Goal: Connect with others: Connect with other users

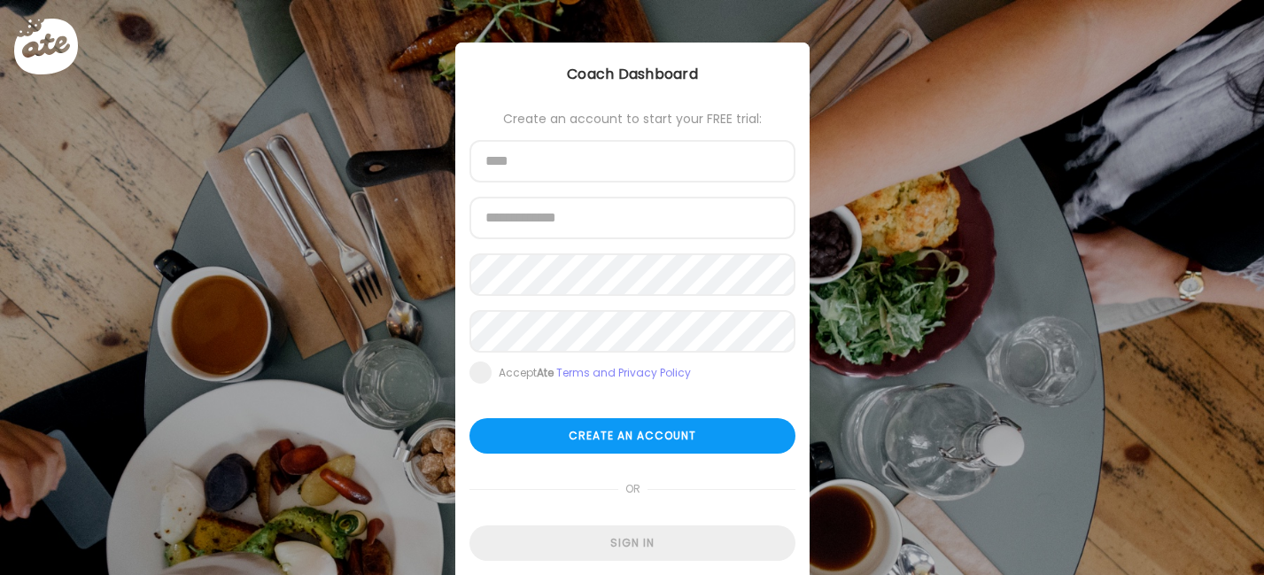
scroll to position [64, 0]
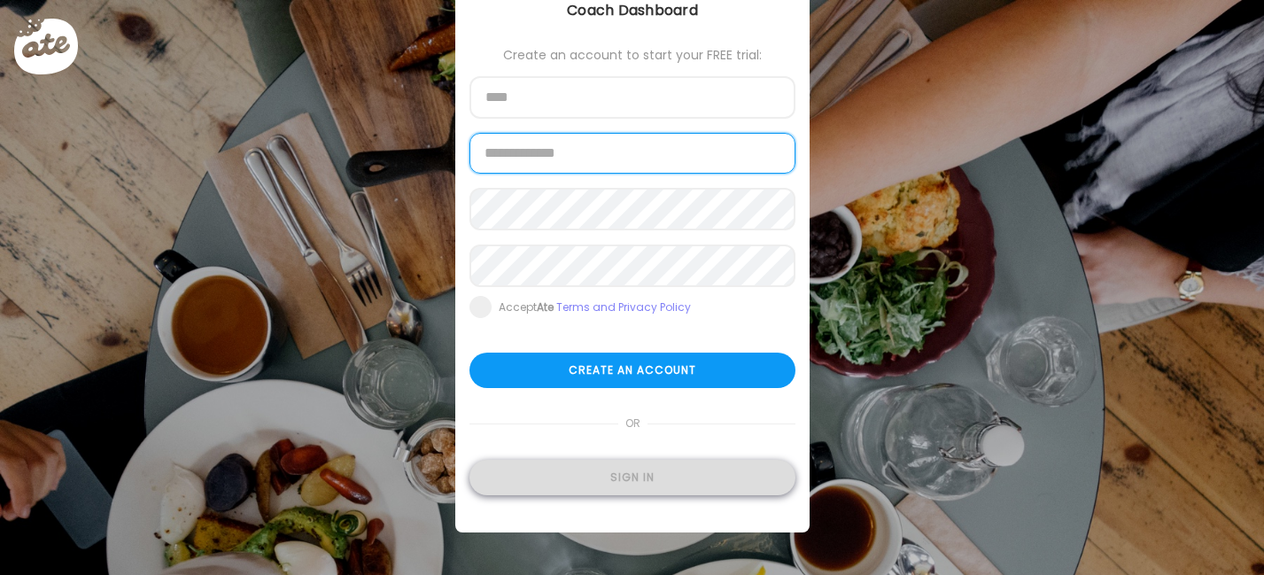
type input "**********"
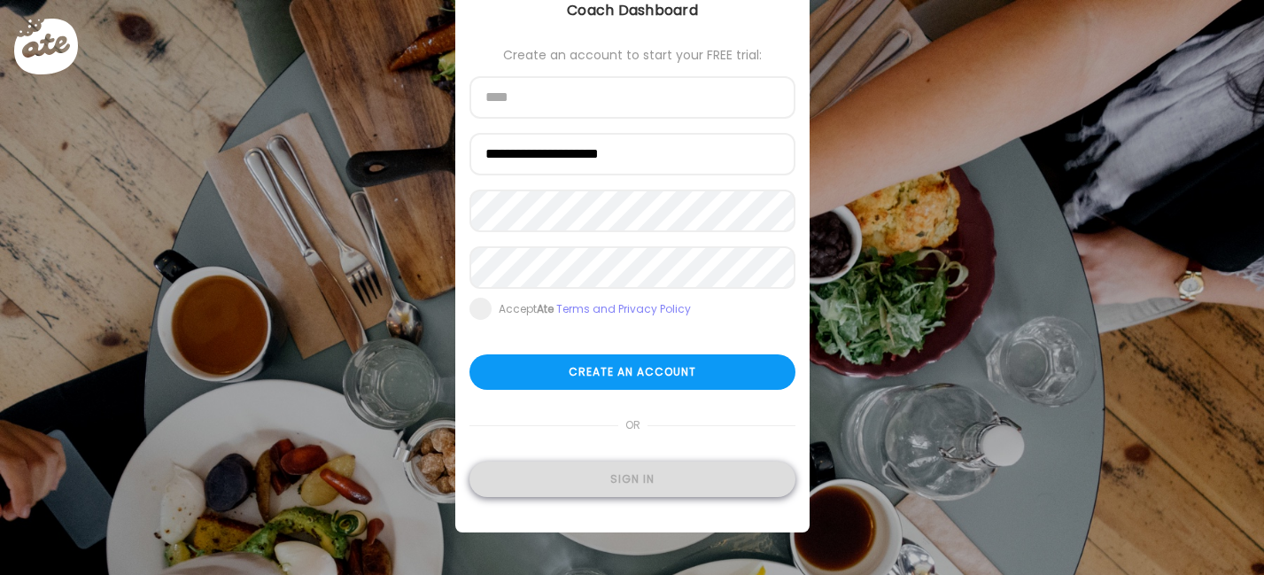
type input "**********"
click at [611, 478] on div "Sign in" at bounding box center [632, 479] width 326 height 35
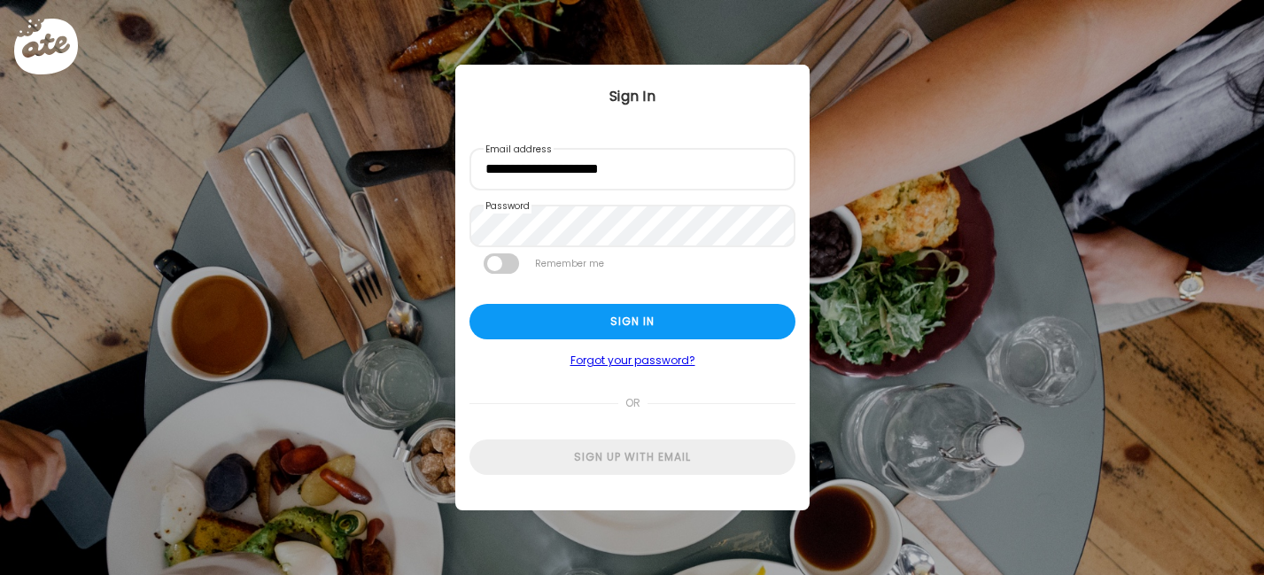
scroll to position [0, 0]
click at [588, 329] on div "Sign in" at bounding box center [632, 321] width 326 height 35
type textarea "**********"
type input "**********"
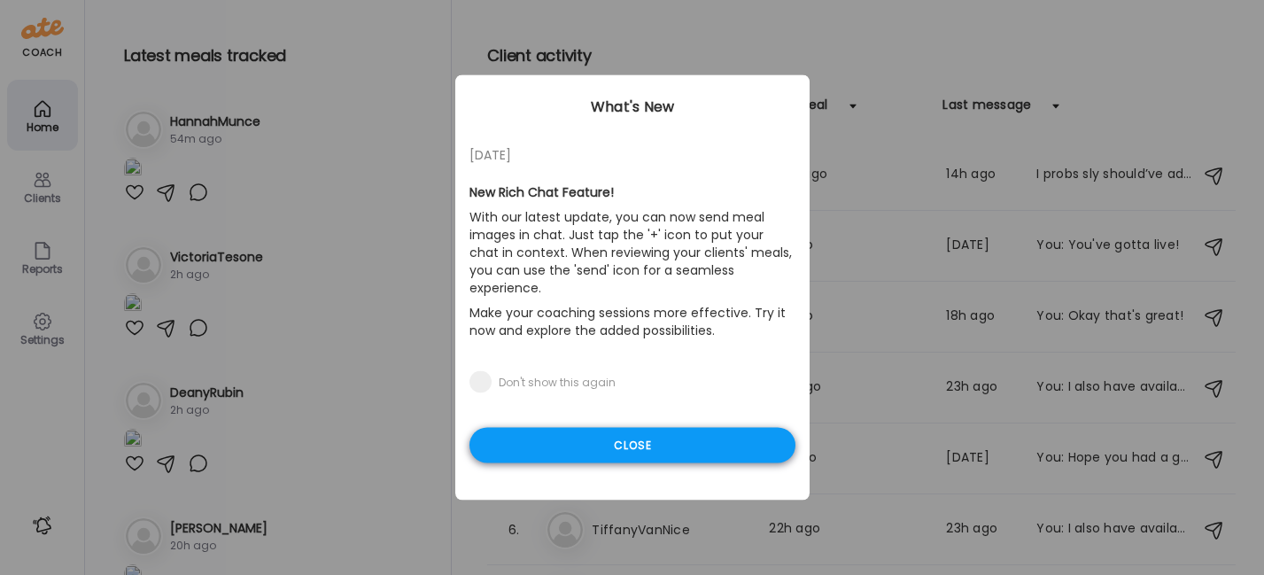
click at [564, 431] on div "Close" at bounding box center [632, 445] width 326 height 35
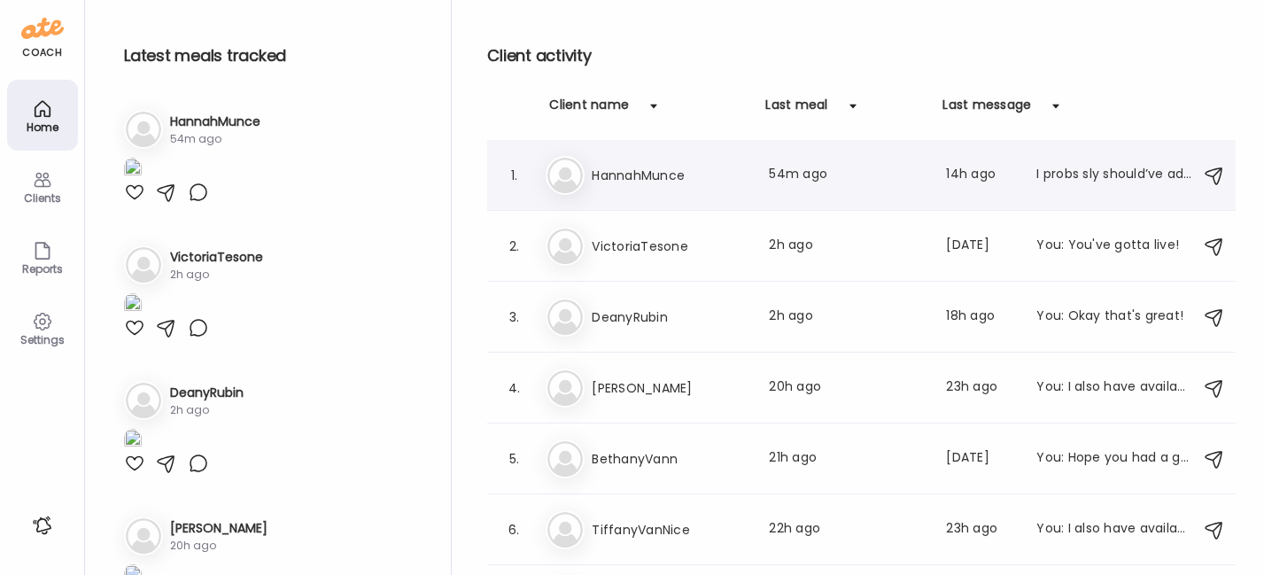
click at [657, 172] on h3 "HannahMunce" at bounding box center [670, 175] width 156 height 21
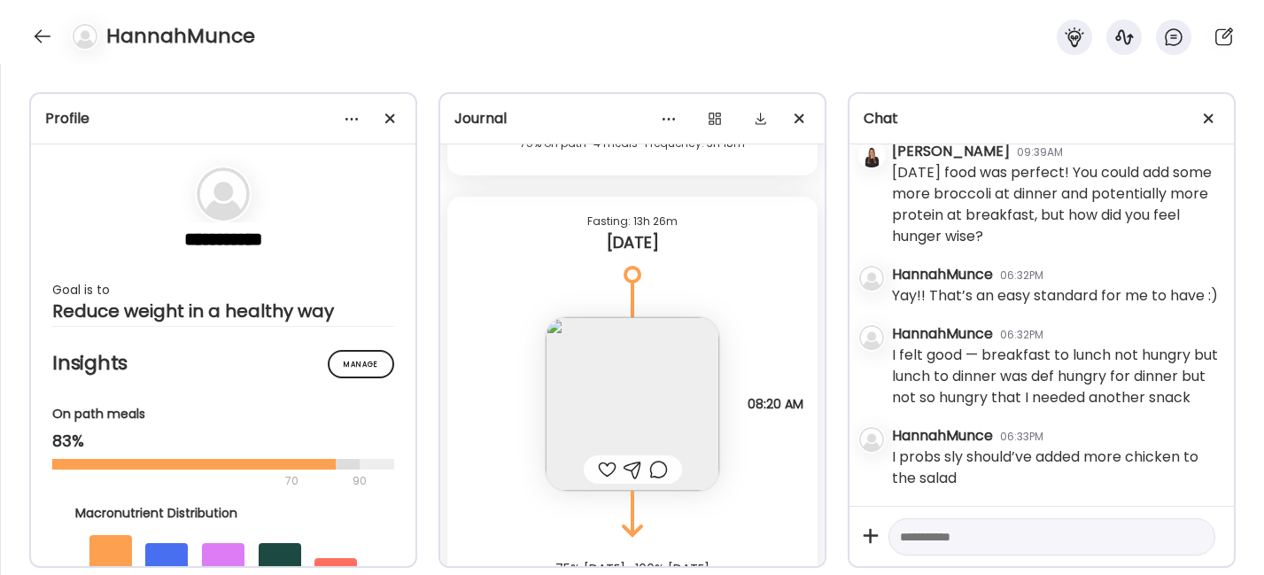
scroll to position [5835, 0]
click at [602, 393] on img at bounding box center [633, 402] width 174 height 174
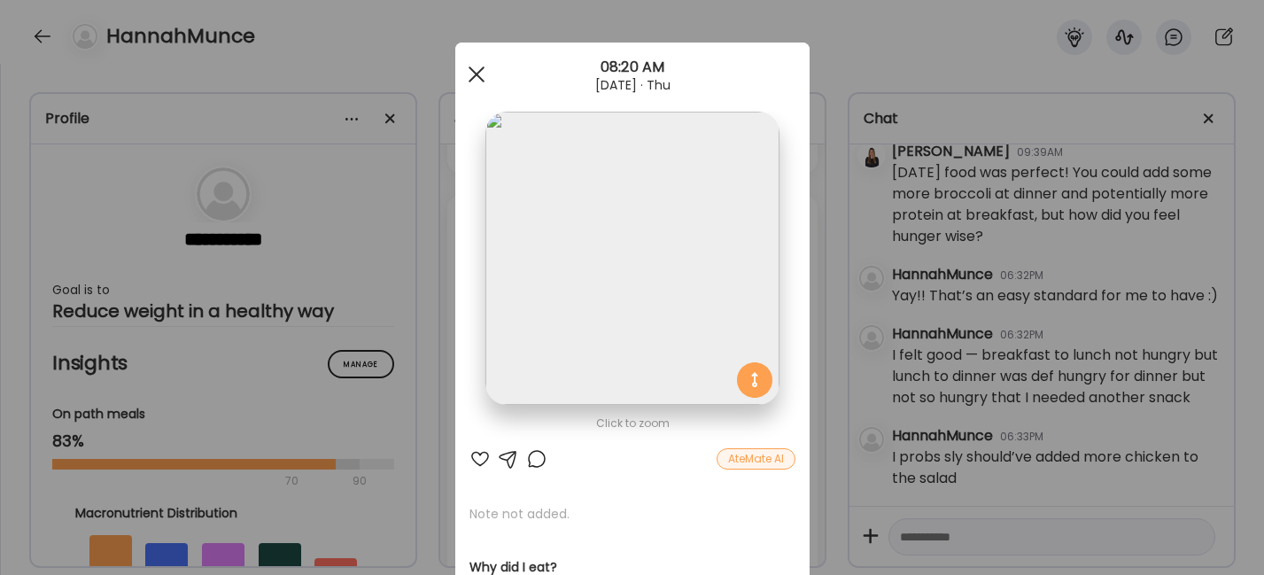
click at [465, 65] on div at bounding box center [476, 74] width 35 height 35
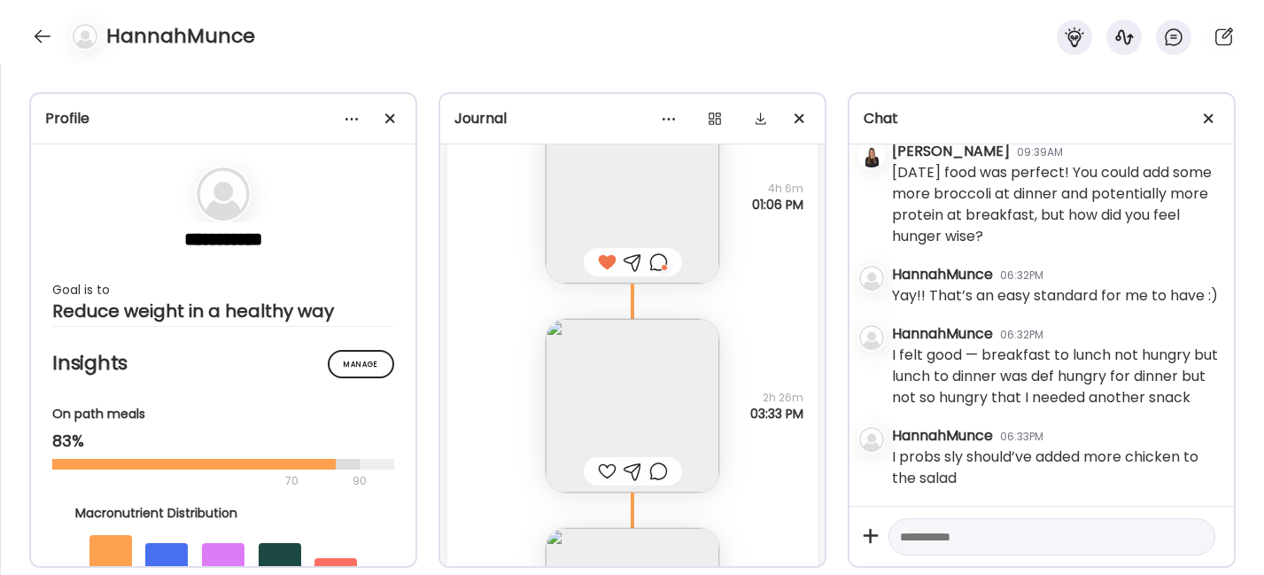
scroll to position [5185, 0]
click at [639, 208] on img at bounding box center [633, 199] width 174 height 174
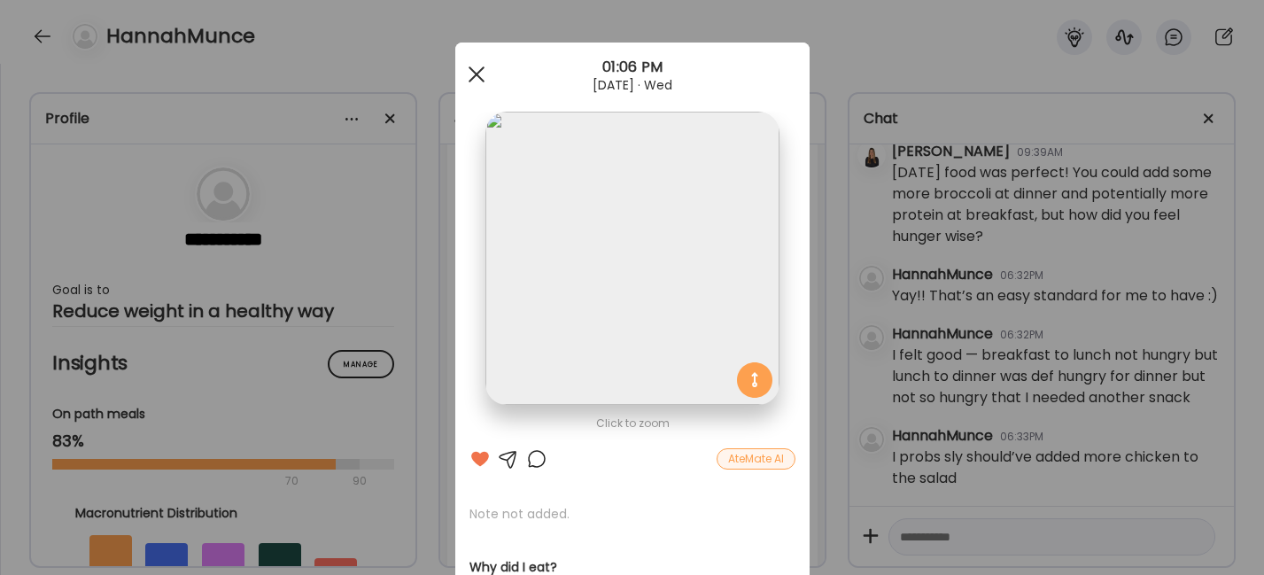
click at [469, 66] on div at bounding box center [476, 74] width 35 height 35
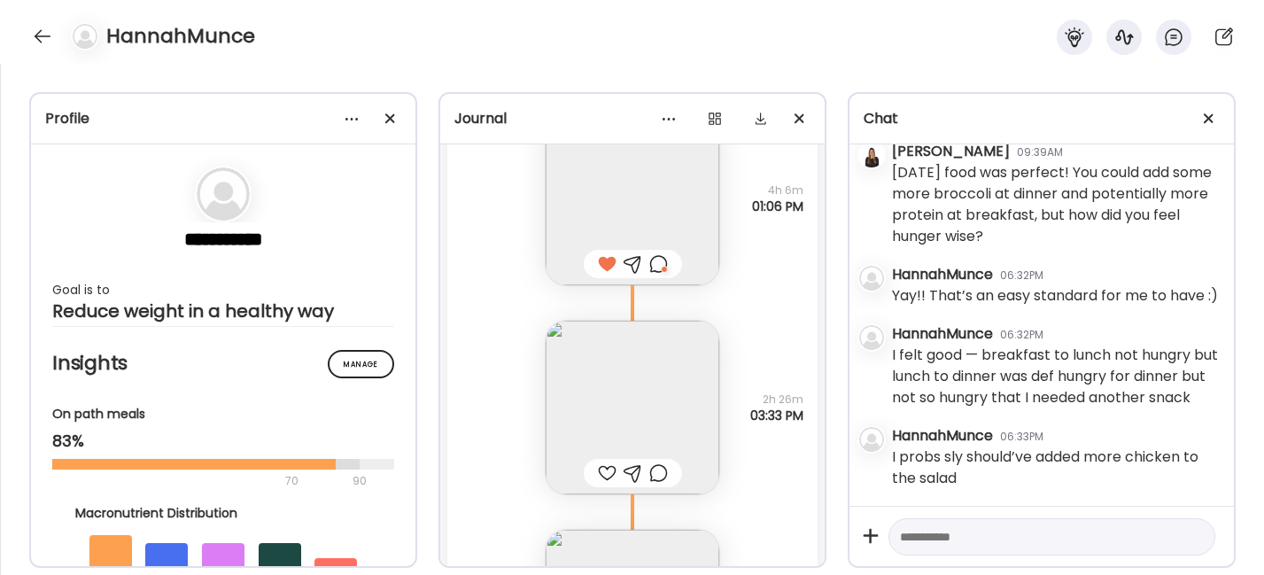
click at [900, 540] on textarea at bounding box center [1036, 536] width 272 height 21
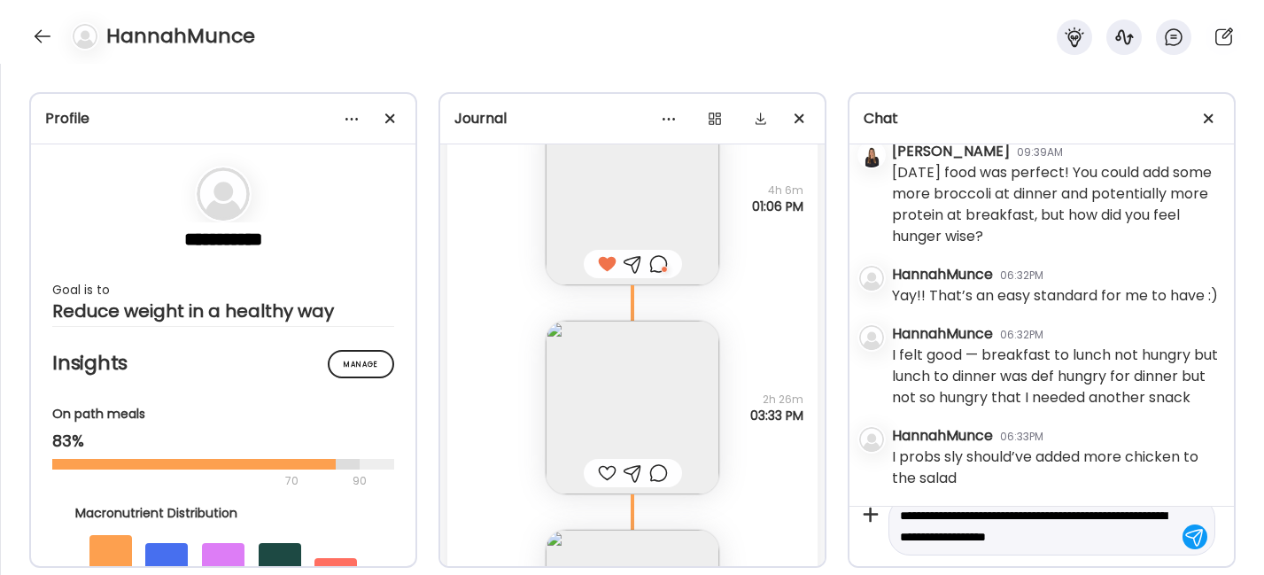
scroll to position [42, 0]
type textarea "**********"
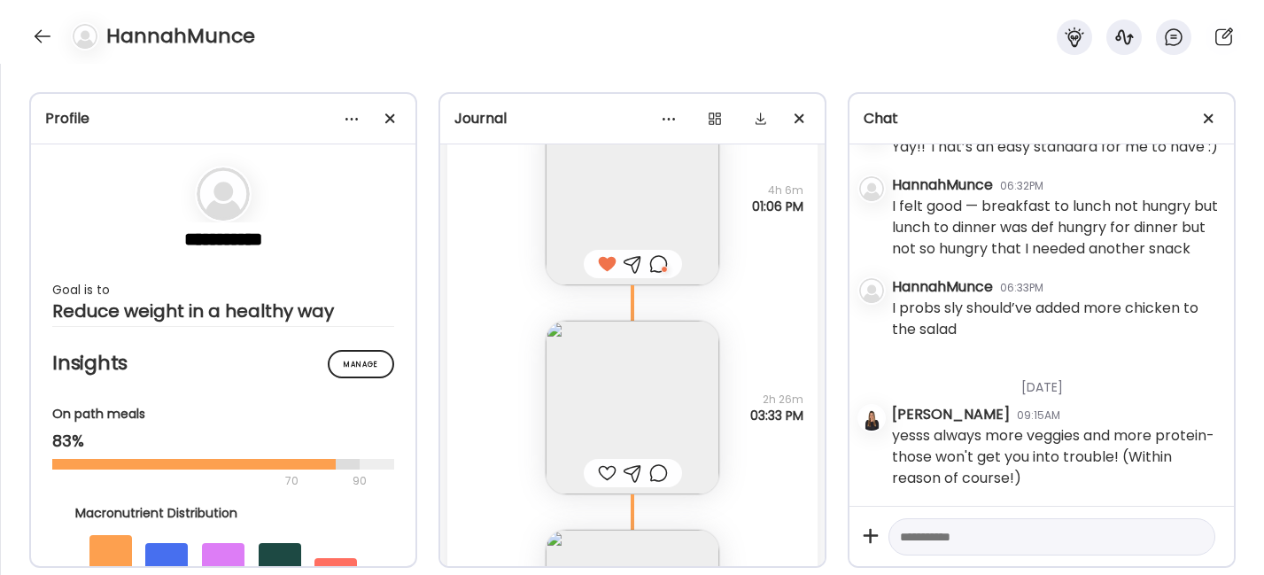
scroll to position [4796, 0]
click at [967, 531] on textarea at bounding box center [1036, 536] width 272 height 21
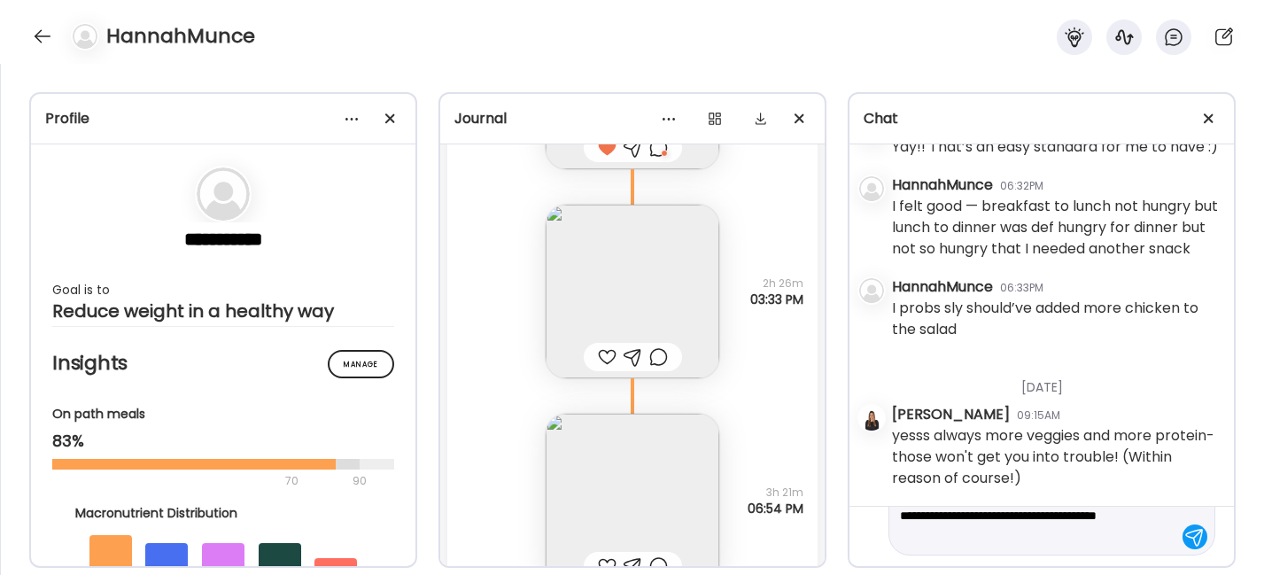
scroll to position [5388, 0]
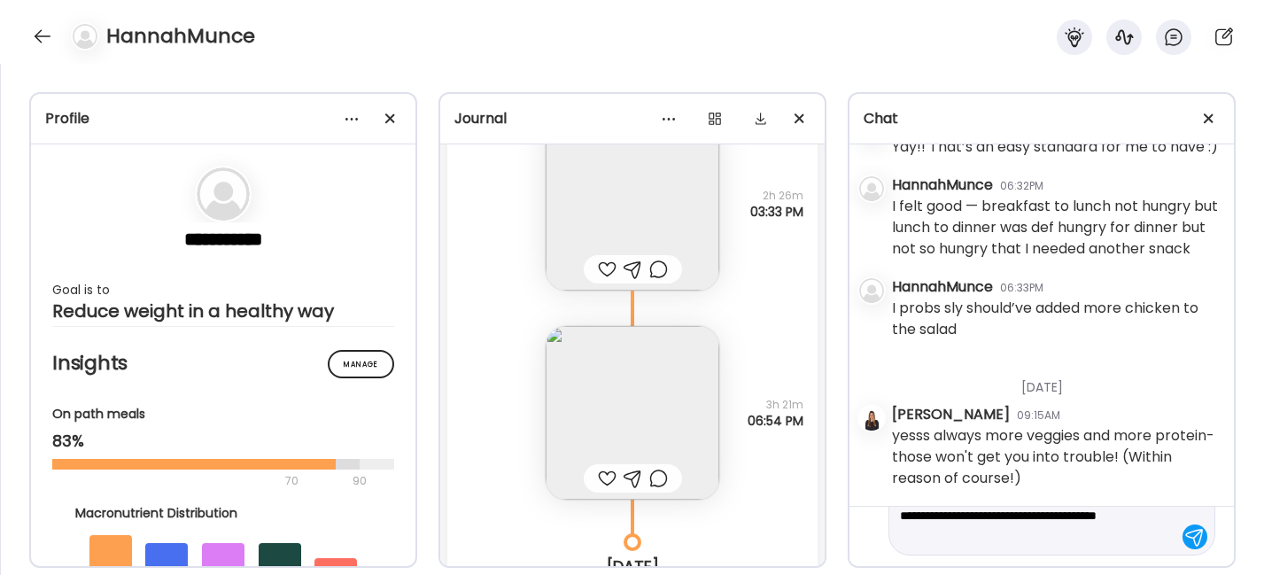
type textarea "**********"
click at [1046, 542] on textarea "**********" at bounding box center [1036, 516] width 272 height 64
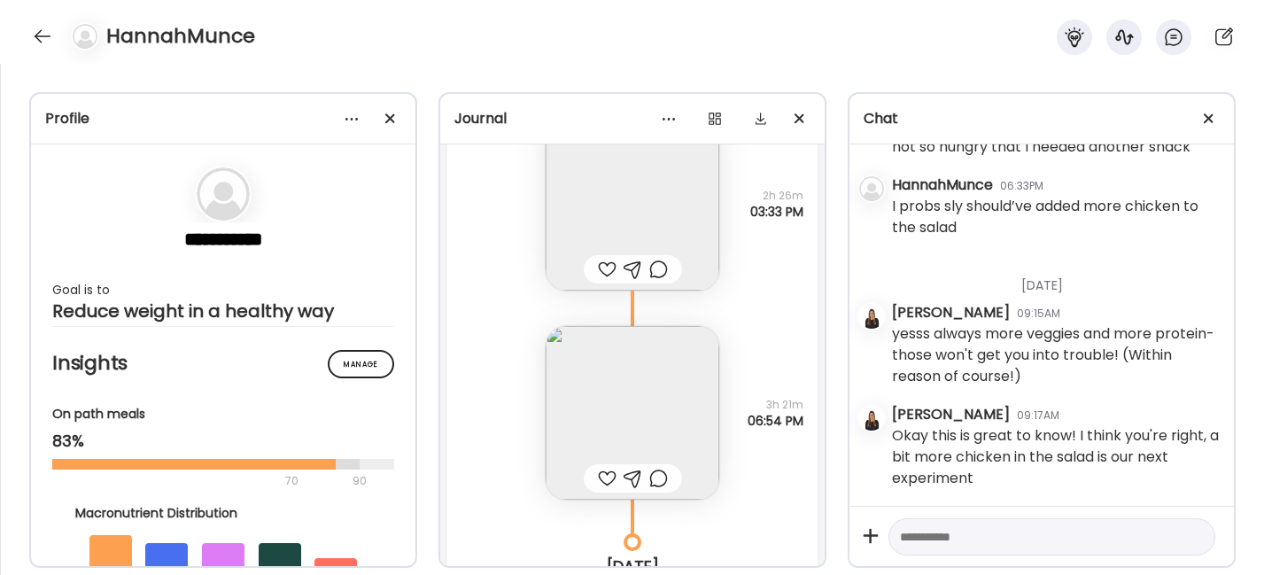
scroll to position [4934, 0]
click at [1010, 539] on textarea at bounding box center [1036, 536] width 272 height 21
type textarea "**********"
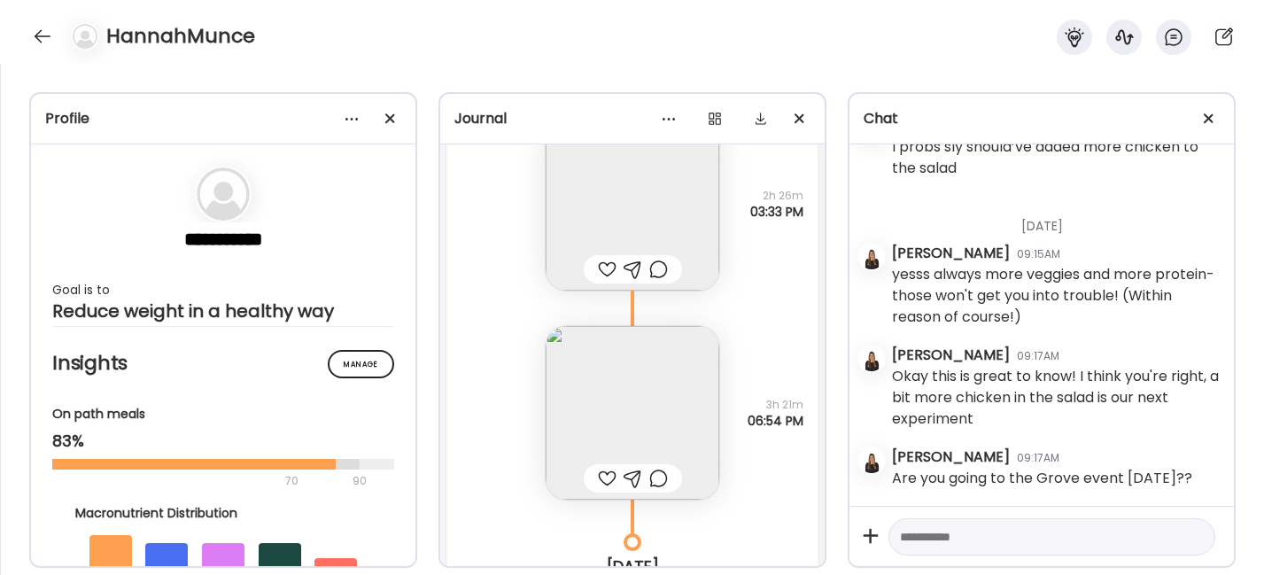
scroll to position [4994, 0]
click at [35, 28] on div at bounding box center [42, 36] width 28 height 28
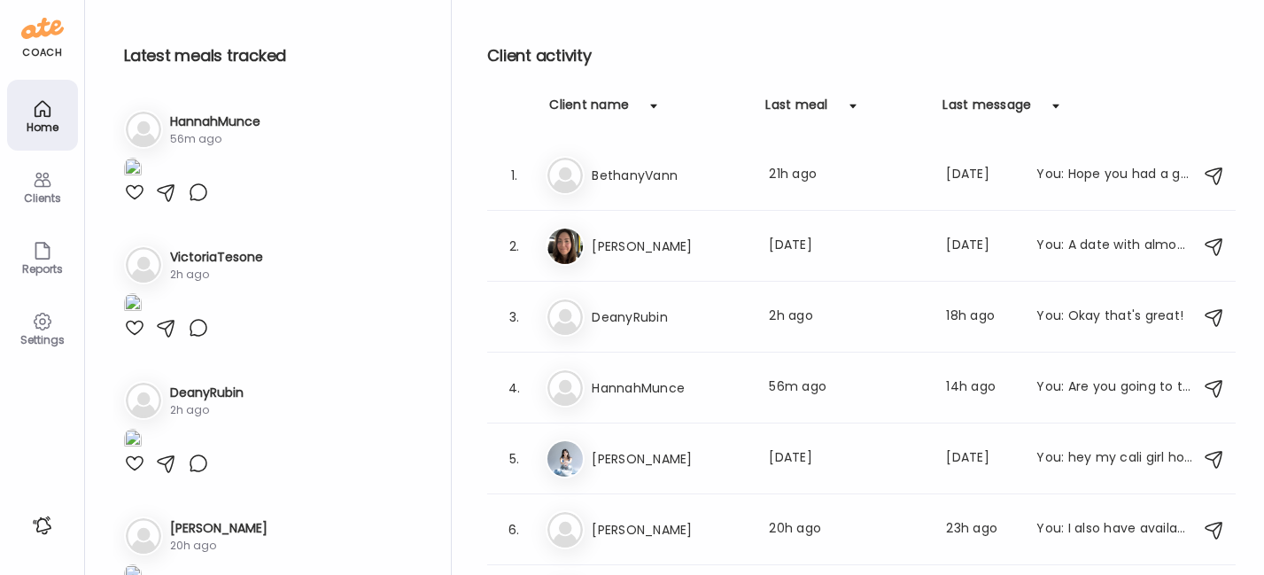
click at [136, 203] on div at bounding box center [134, 192] width 21 height 21
click at [651, 322] on h3 "DeanyRubin" at bounding box center [670, 316] width 156 height 21
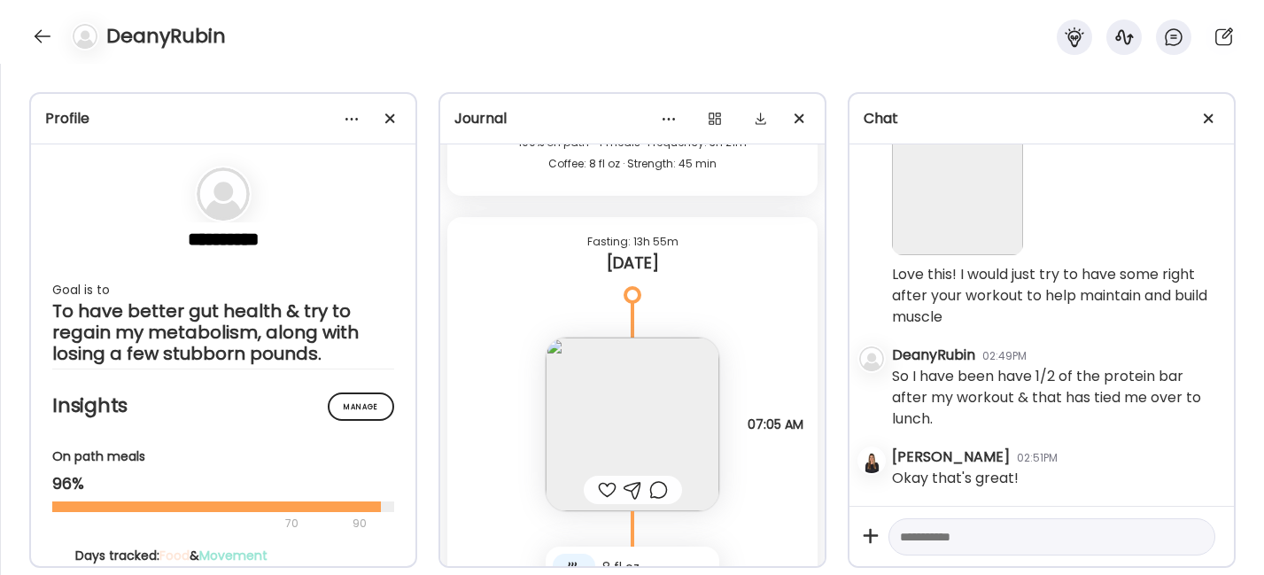
scroll to position [8250, 0]
click at [601, 493] on div at bounding box center [607, 490] width 19 height 21
click at [613, 413] on img at bounding box center [633, 425] width 174 height 174
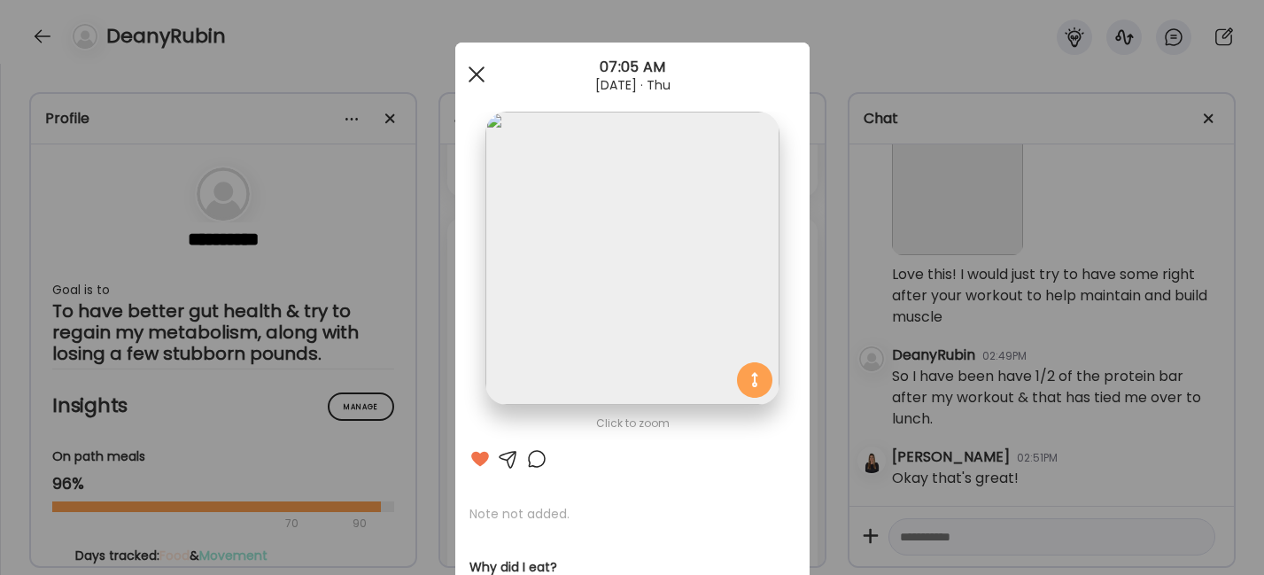
click at [475, 81] on span at bounding box center [476, 74] width 16 height 16
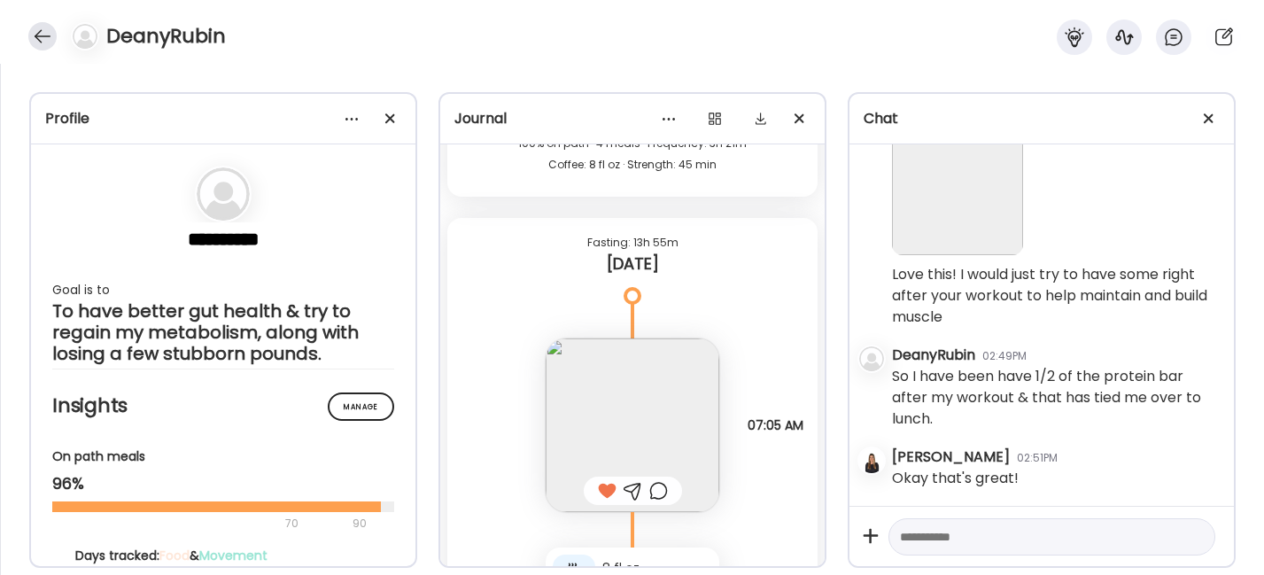
click at [41, 35] on div at bounding box center [42, 36] width 28 height 28
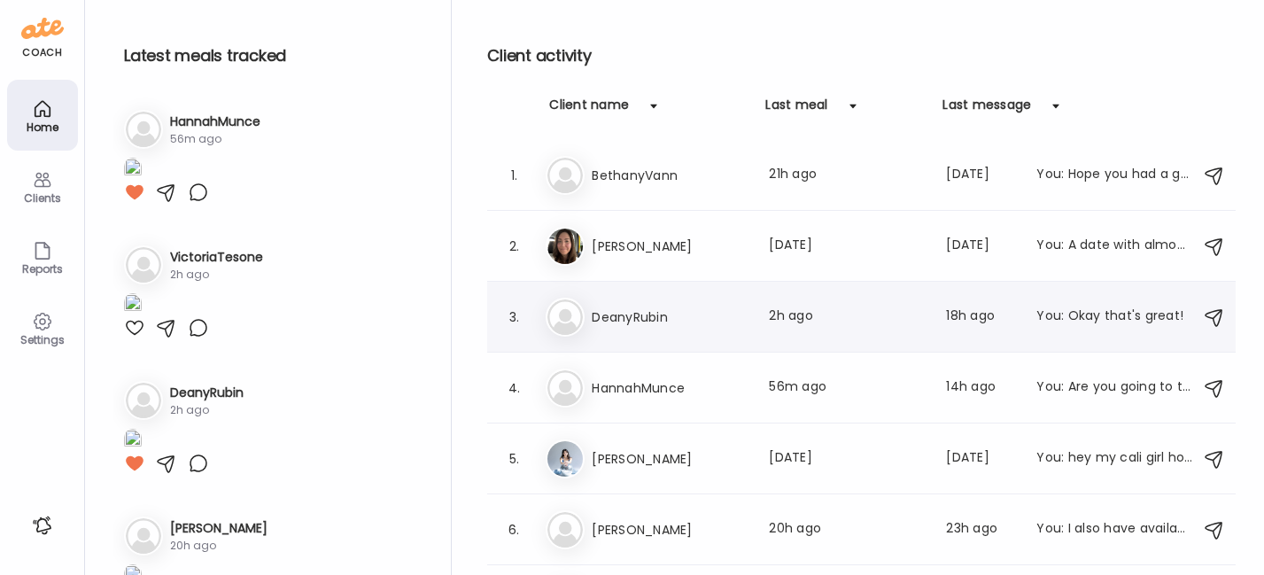
scroll to position [123, 0]
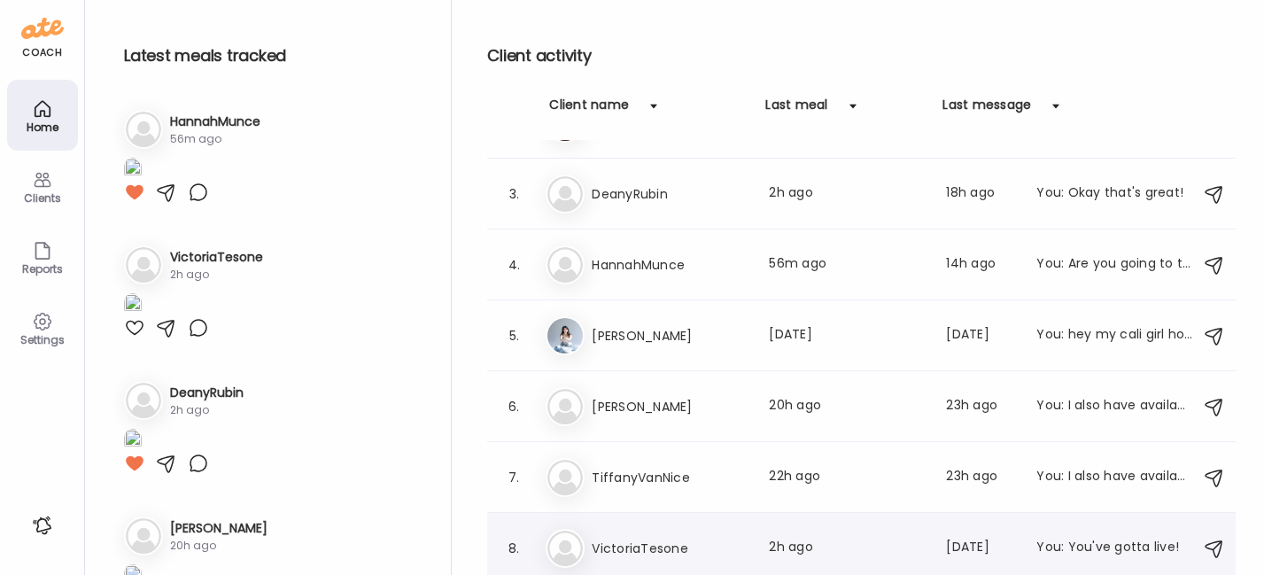
click at [646, 541] on h3 "VictoriaTesone" at bounding box center [670, 548] width 156 height 21
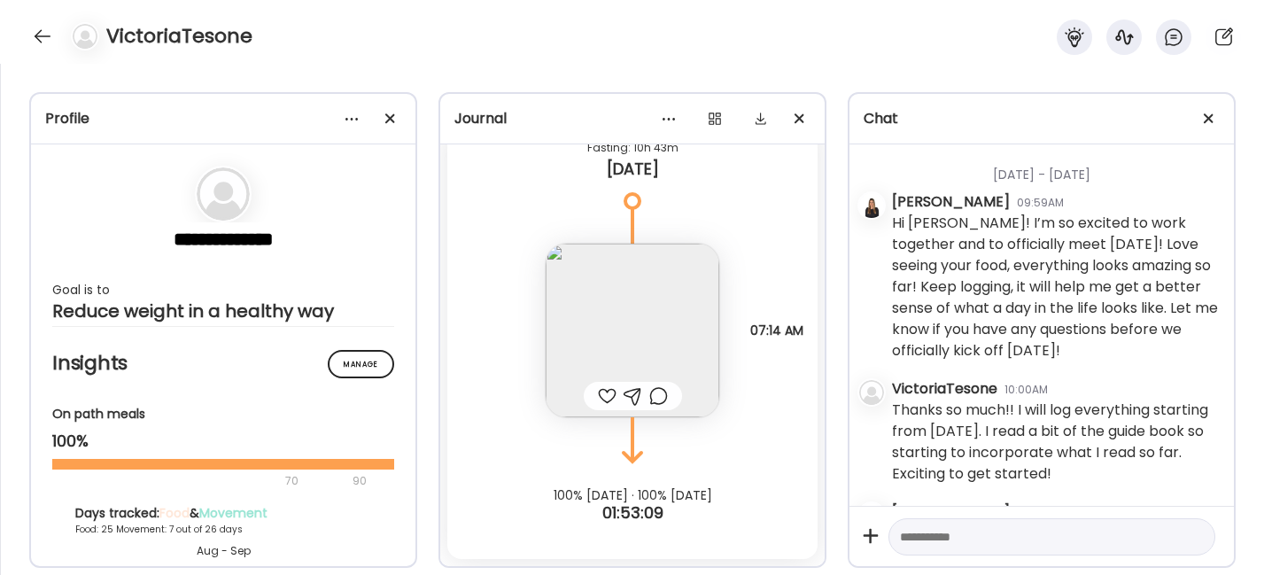
scroll to position [38883, 0]
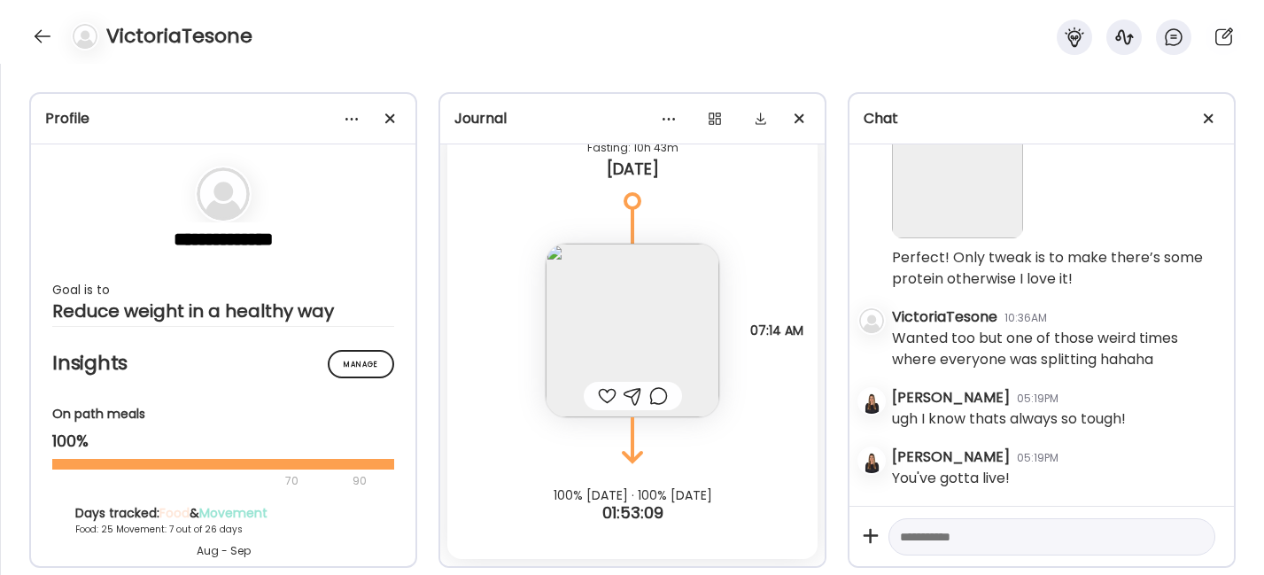
click at [598, 393] on div at bounding box center [607, 395] width 19 height 21
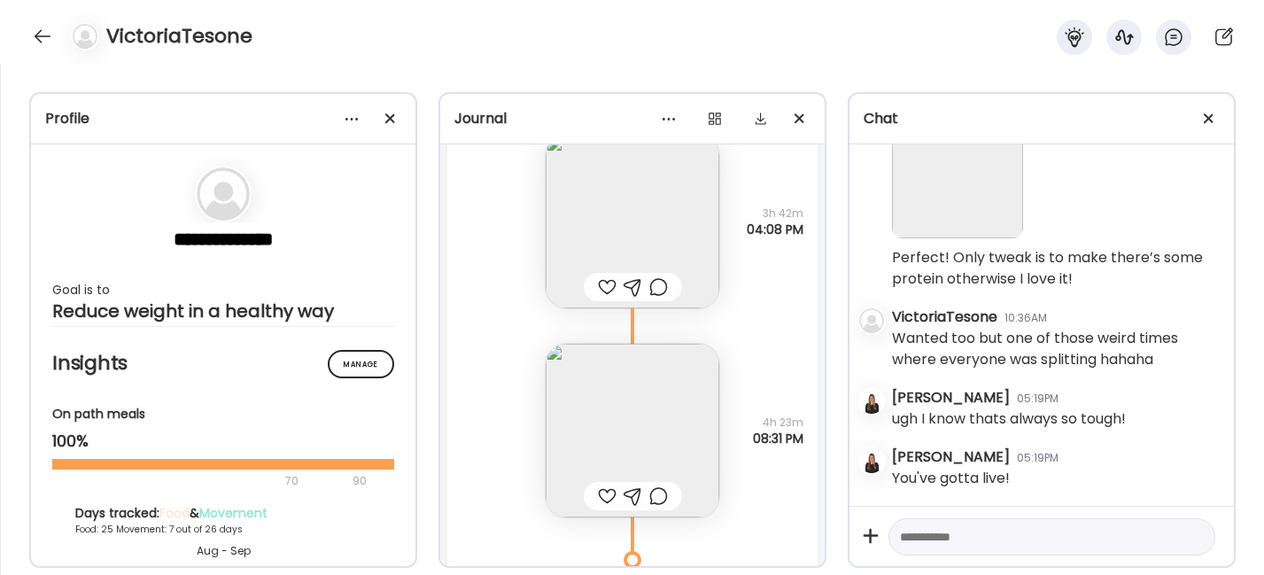
scroll to position [33809, 0]
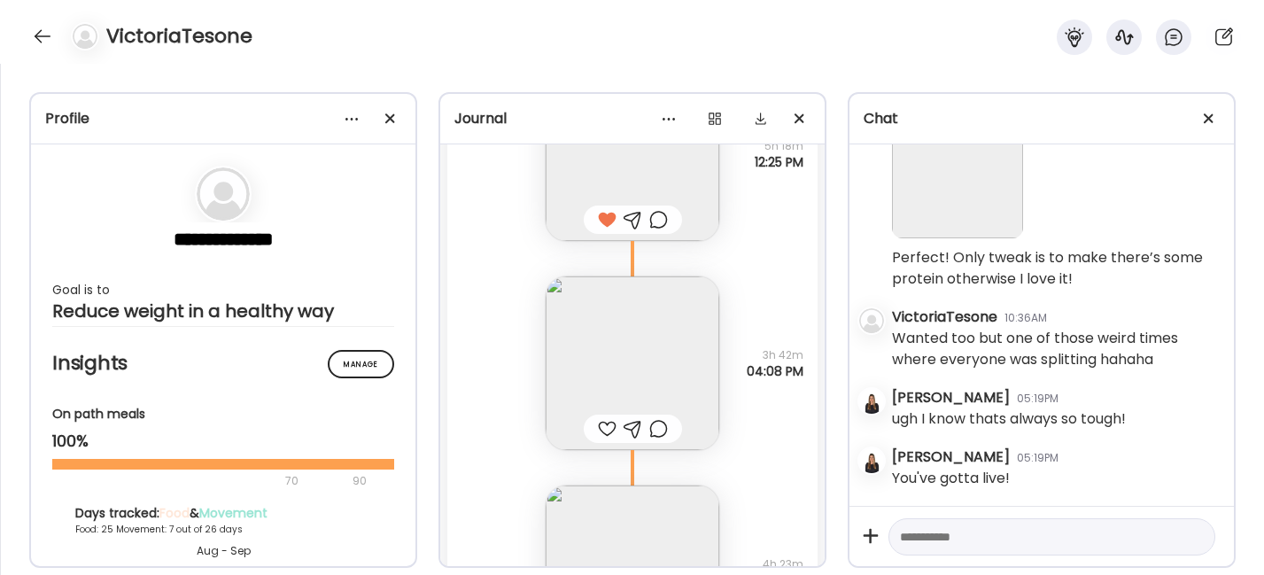
click at [598, 429] on div at bounding box center [607, 428] width 19 height 21
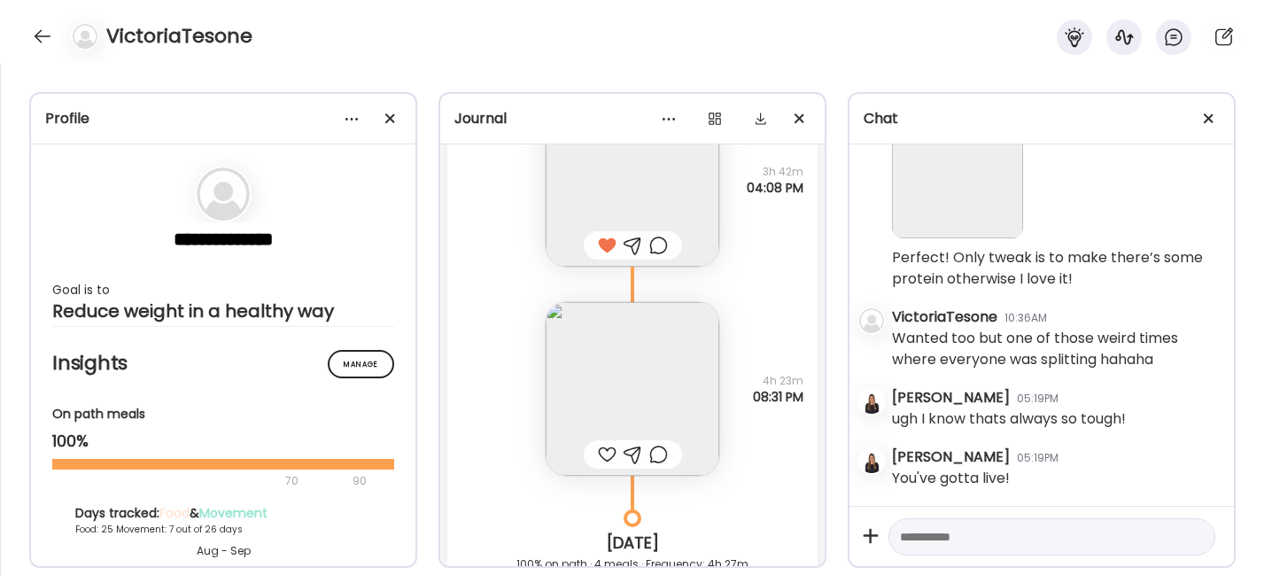
scroll to position [34094, 0]
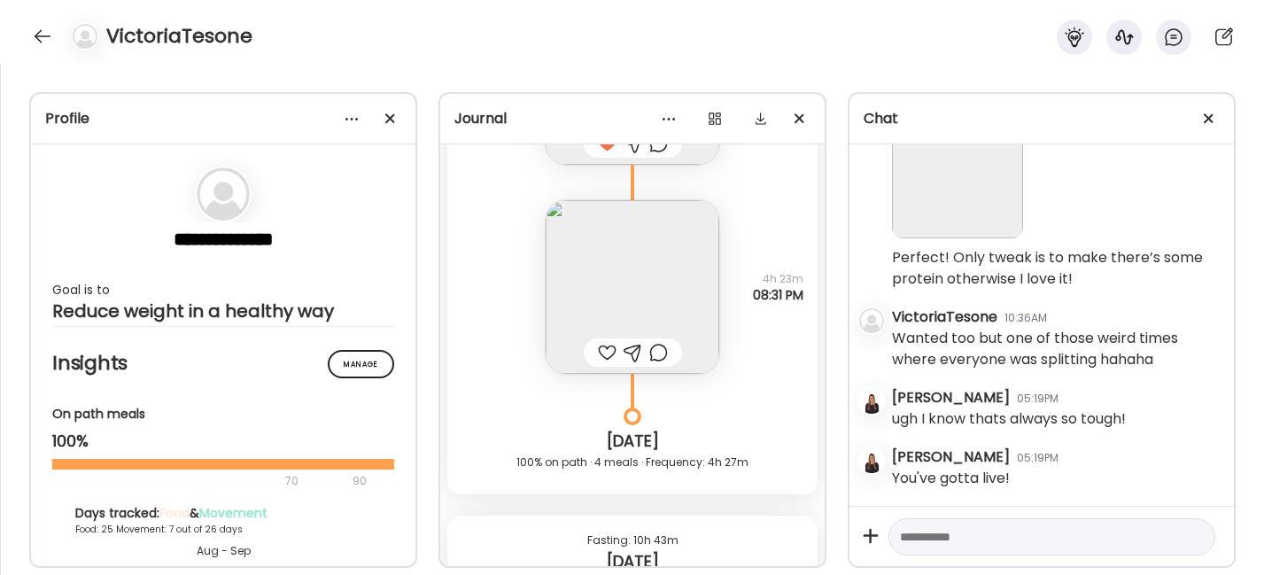
click at [616, 282] on img at bounding box center [633, 287] width 174 height 174
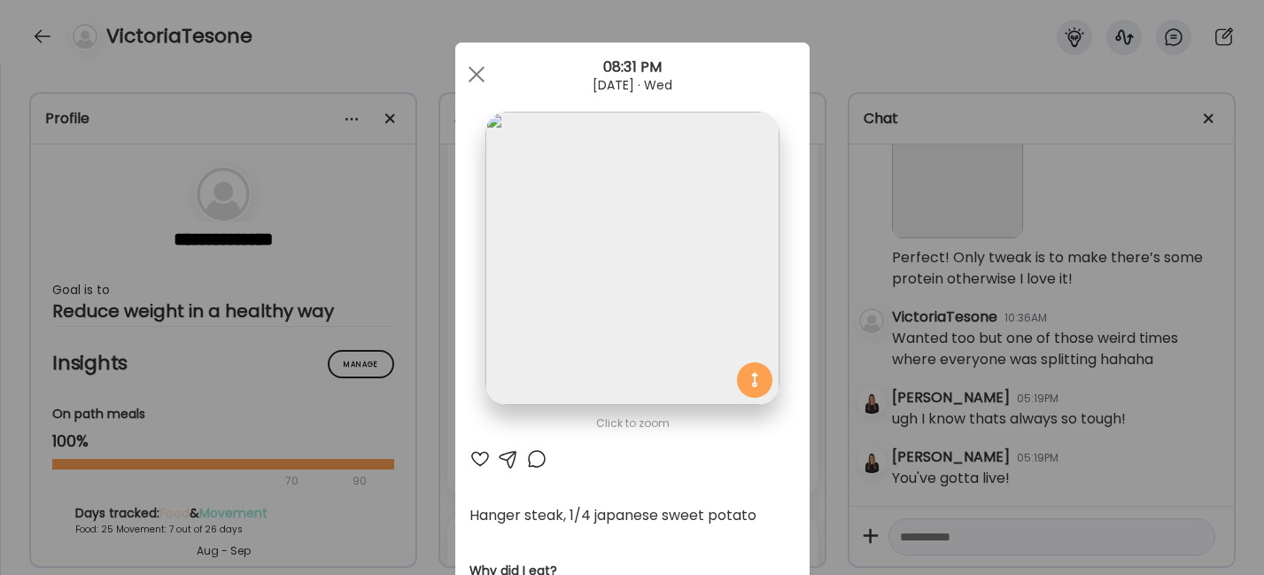
click at [470, 456] on div at bounding box center [479, 458] width 21 height 21
click at [469, 66] on div at bounding box center [476, 74] width 35 height 35
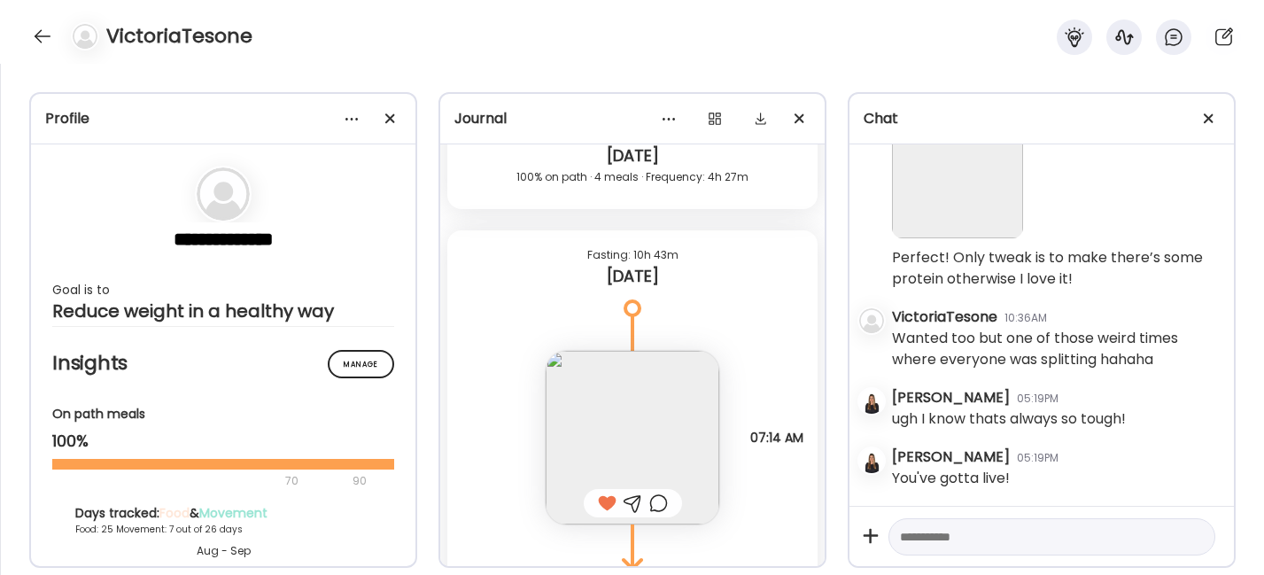
scroll to position [34487, 0]
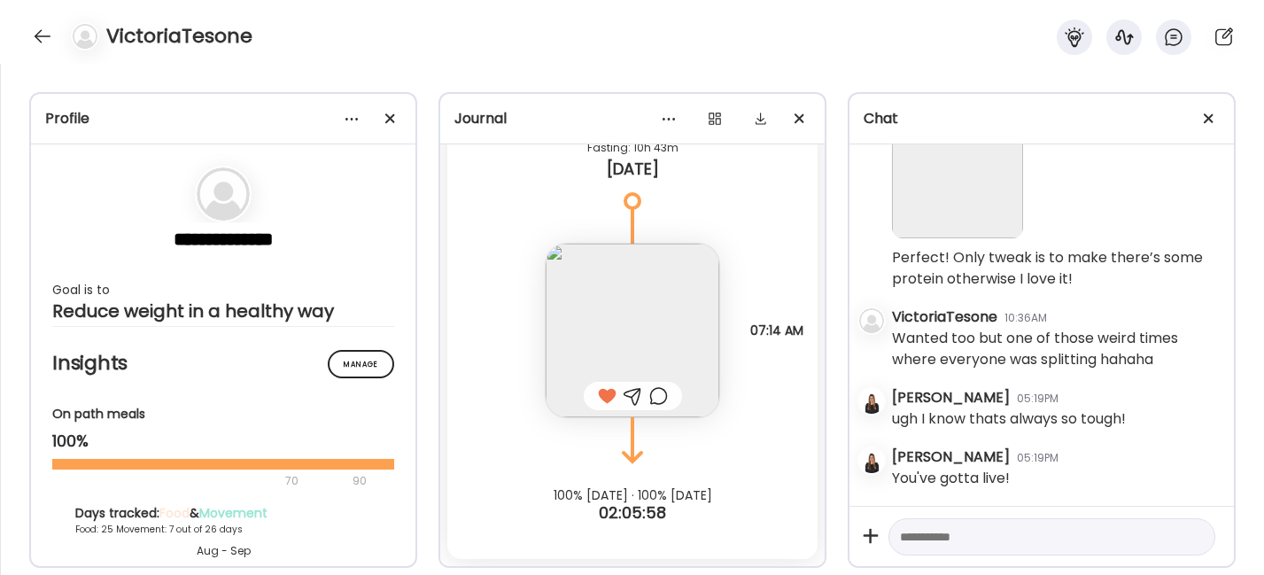
click at [594, 330] on img at bounding box center [633, 331] width 174 height 174
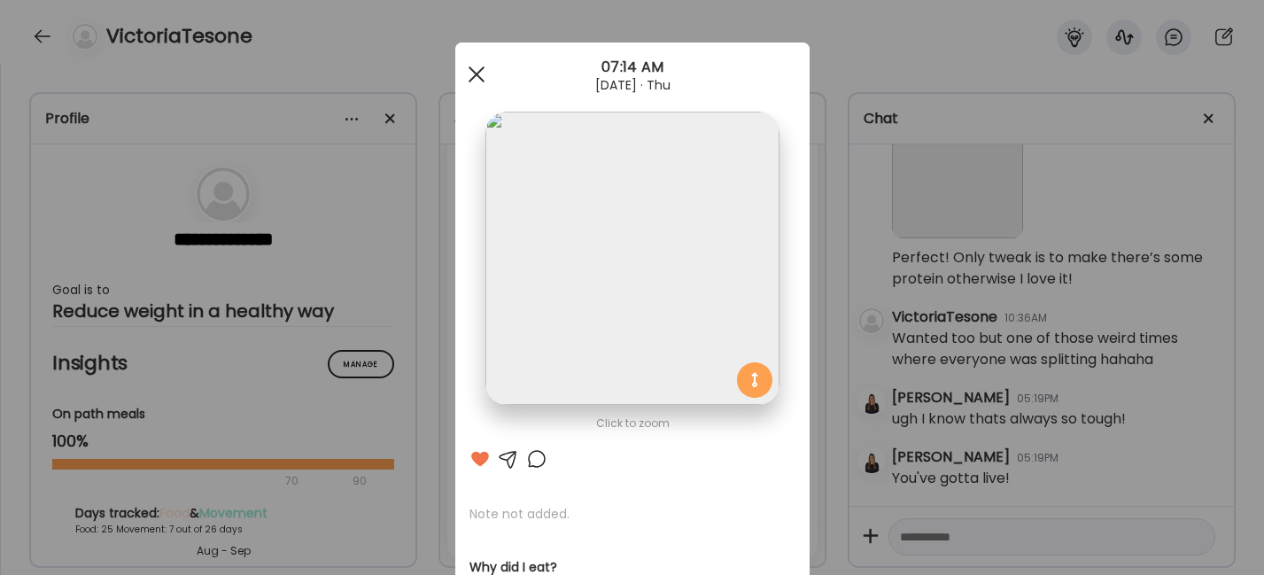
click at [474, 83] on div at bounding box center [476, 74] width 35 height 35
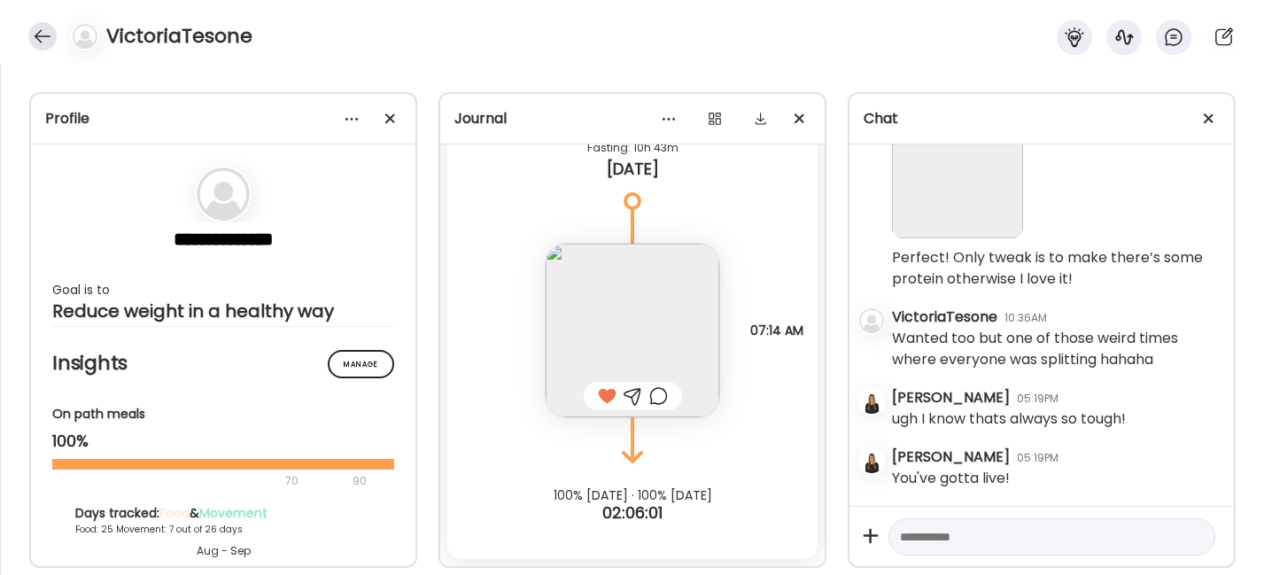
click at [41, 36] on div at bounding box center [42, 36] width 28 height 28
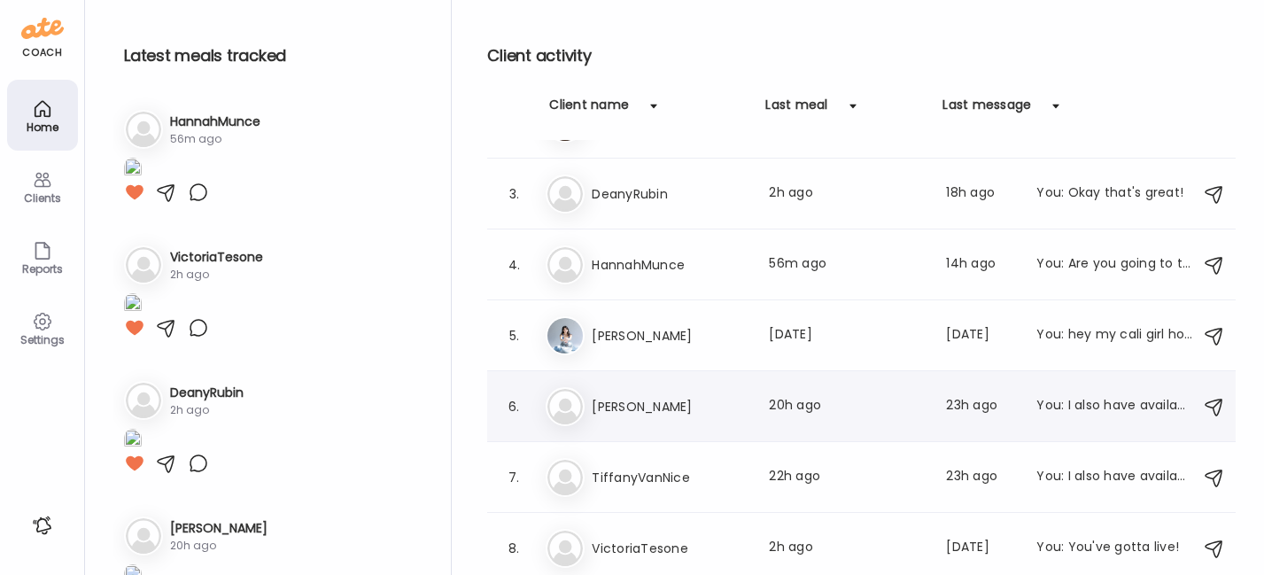
click at [652, 388] on div "Ma [PERSON_NAME] Last meal: 20h ago Last message: 23h ago You: I also have avai…" at bounding box center [864, 406] width 637 height 39
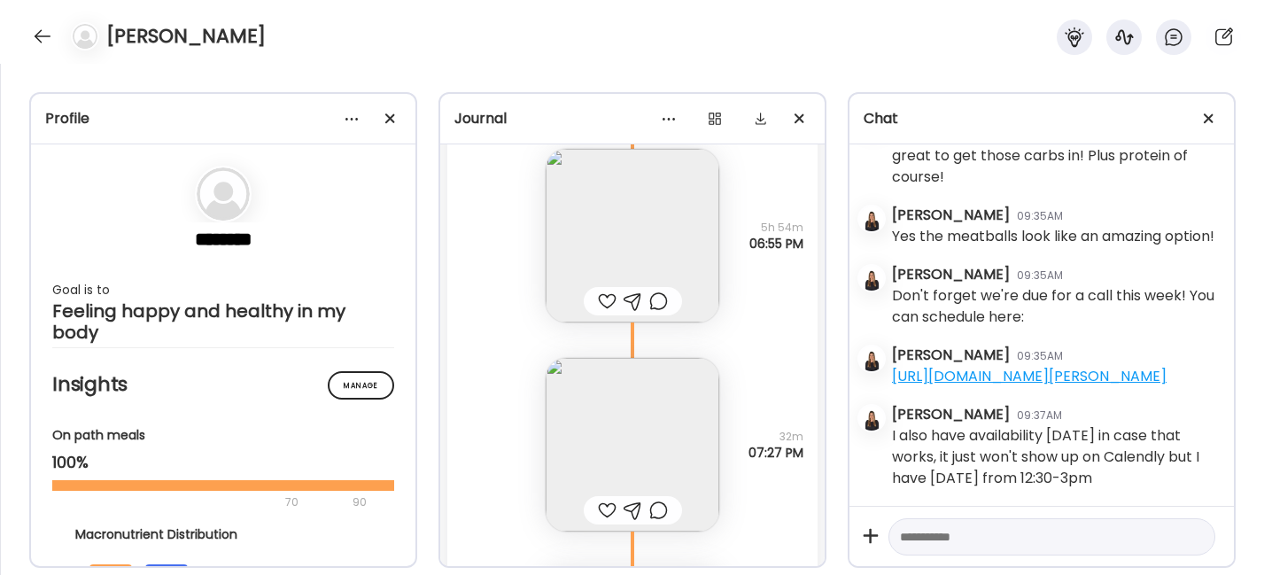
scroll to position [30056, 0]
click at [578, 438] on img at bounding box center [633, 446] width 174 height 174
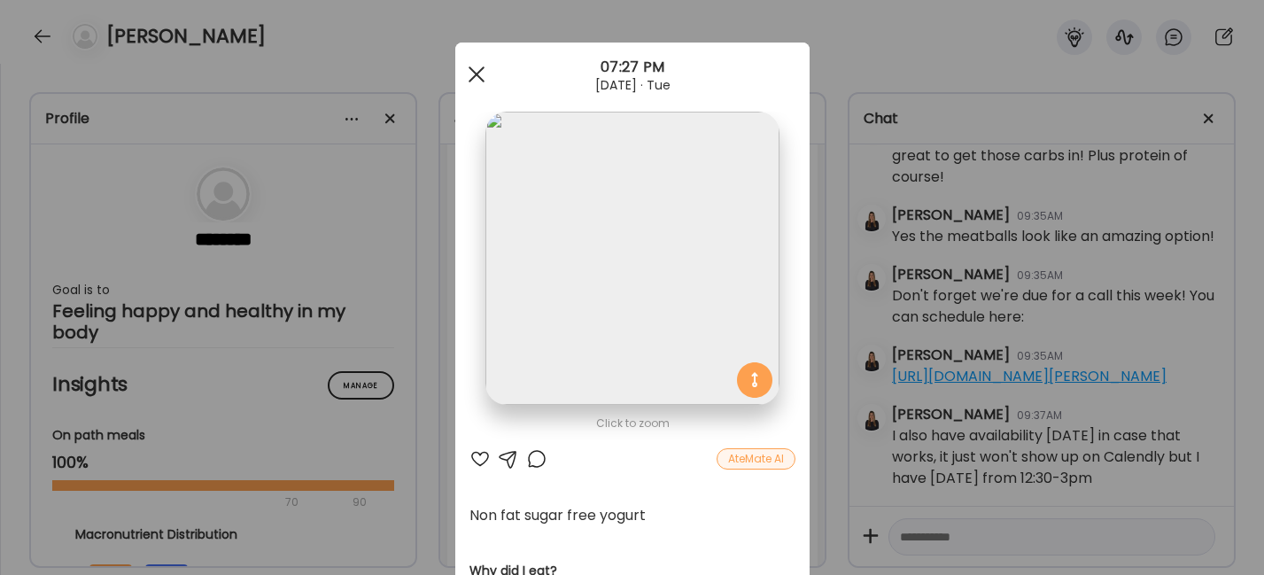
click at [468, 69] on span at bounding box center [476, 74] width 16 height 16
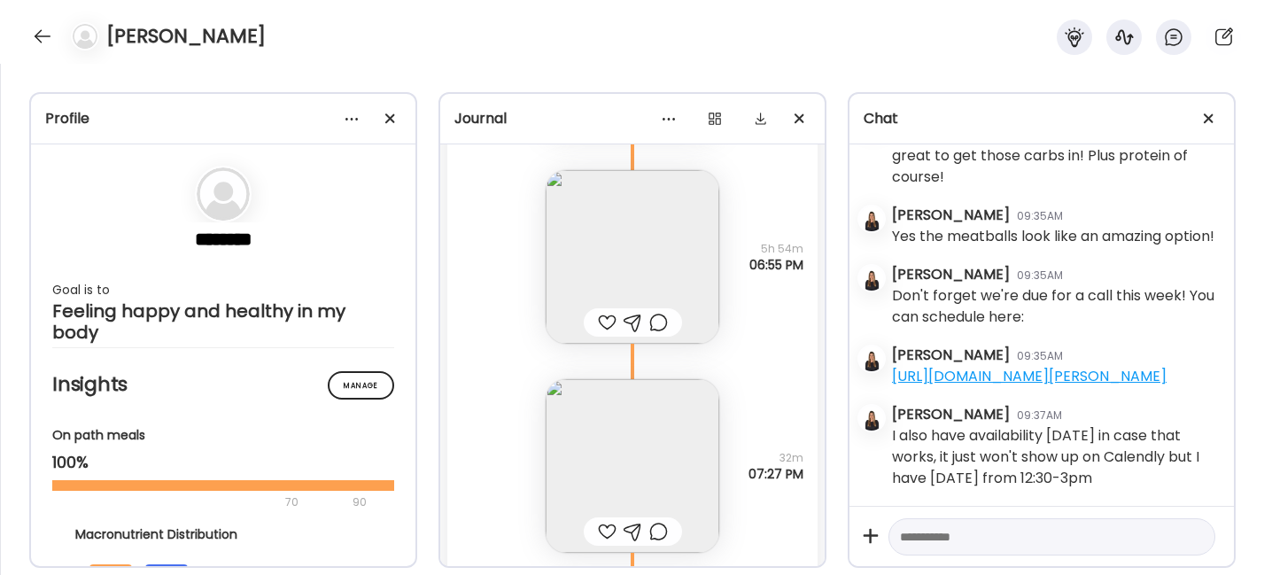
scroll to position [30037, 0]
click at [604, 273] on img at bounding box center [633, 256] width 174 height 174
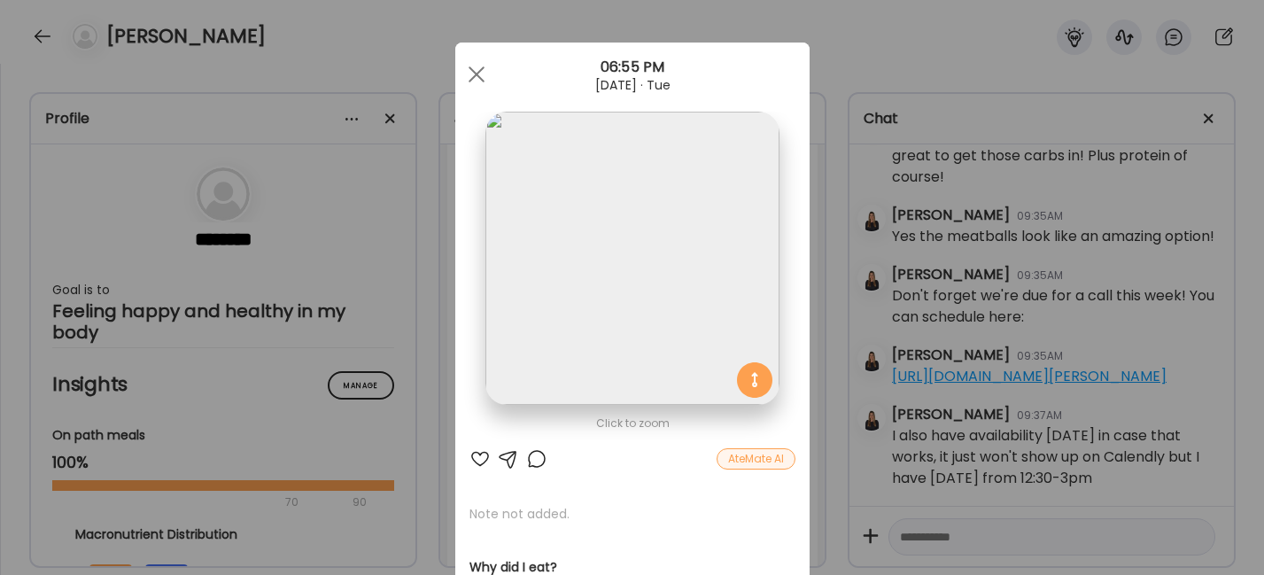
click at [469, 457] on div at bounding box center [479, 458] width 21 height 21
click at [469, 71] on div at bounding box center [476, 74] width 35 height 35
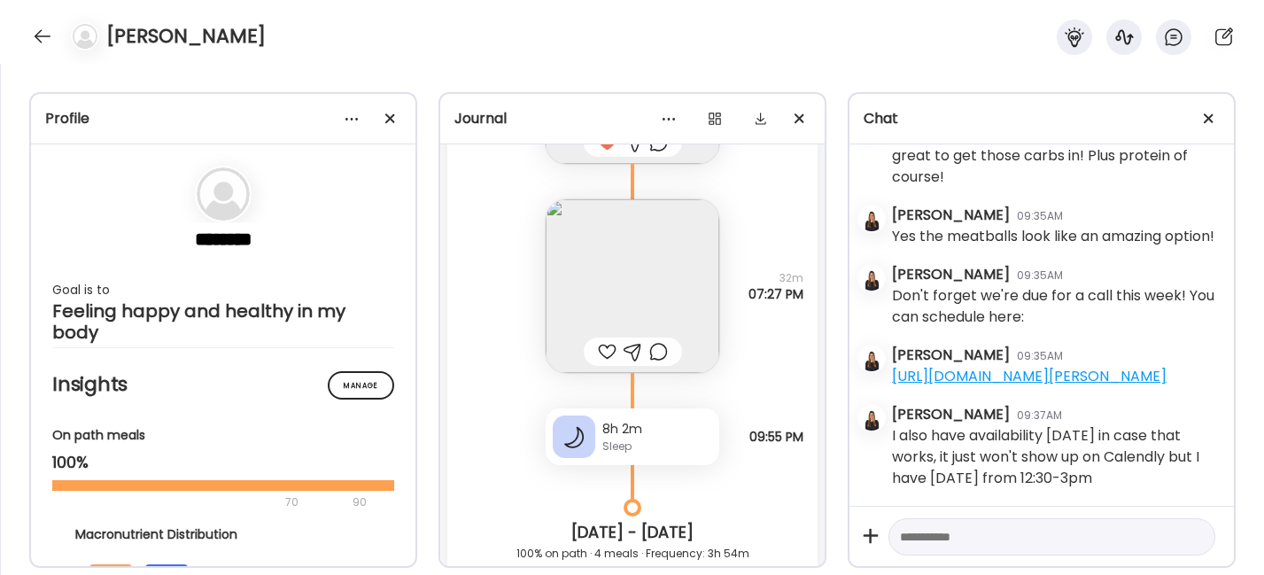
scroll to position [30218, 0]
click at [598, 360] on div at bounding box center [607, 348] width 19 height 21
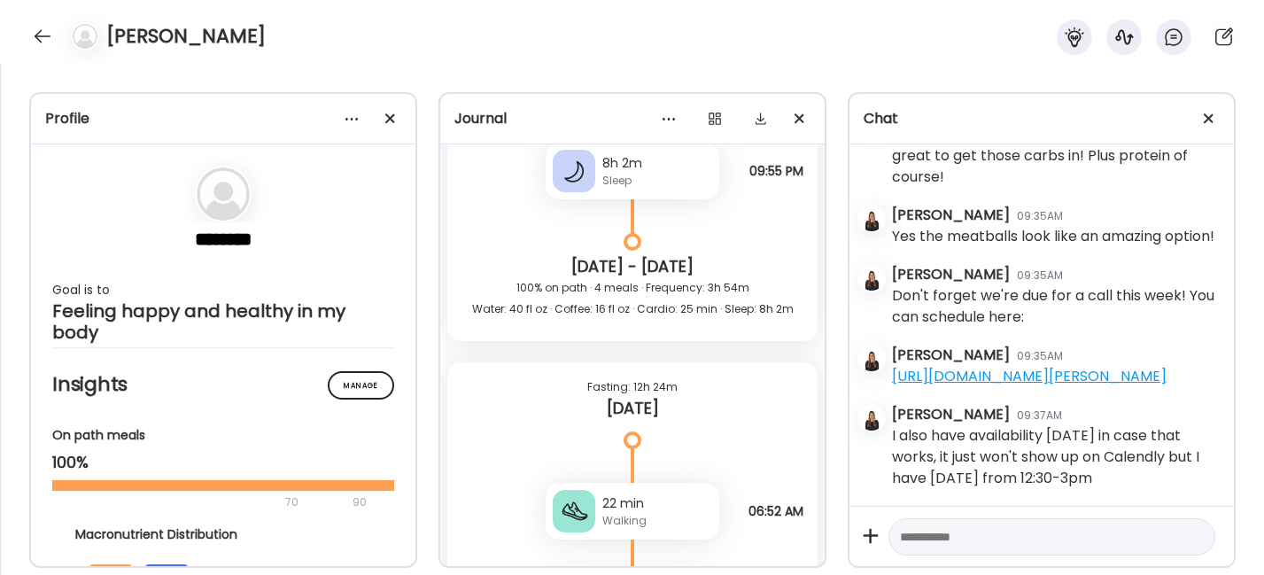
scroll to position [30739, 0]
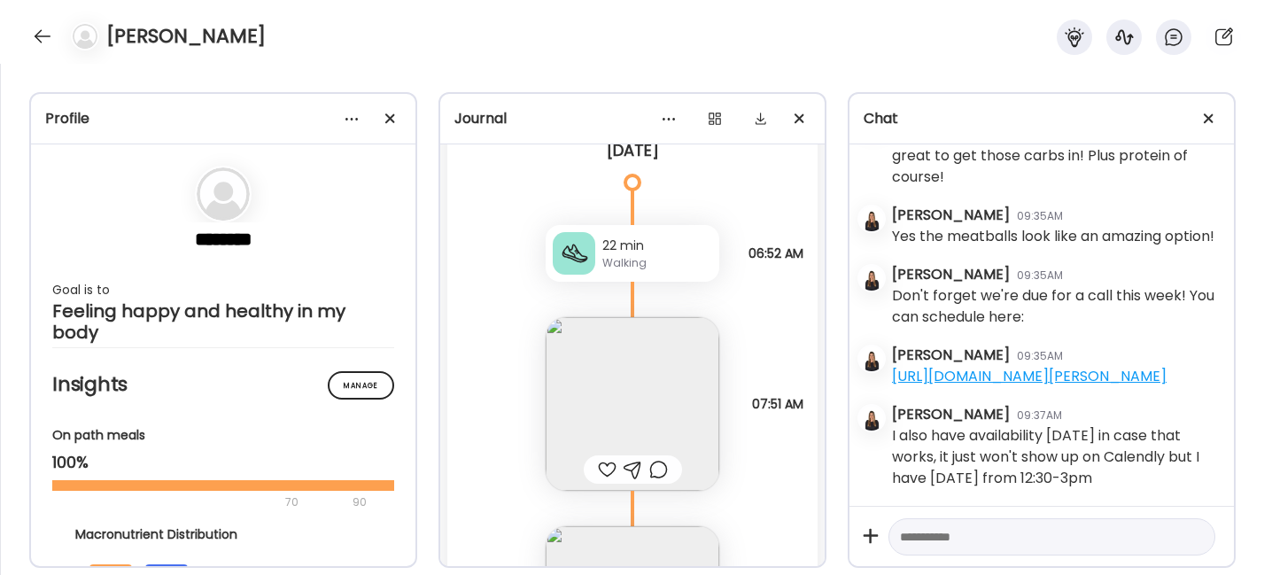
click at [586, 422] on img at bounding box center [633, 404] width 174 height 174
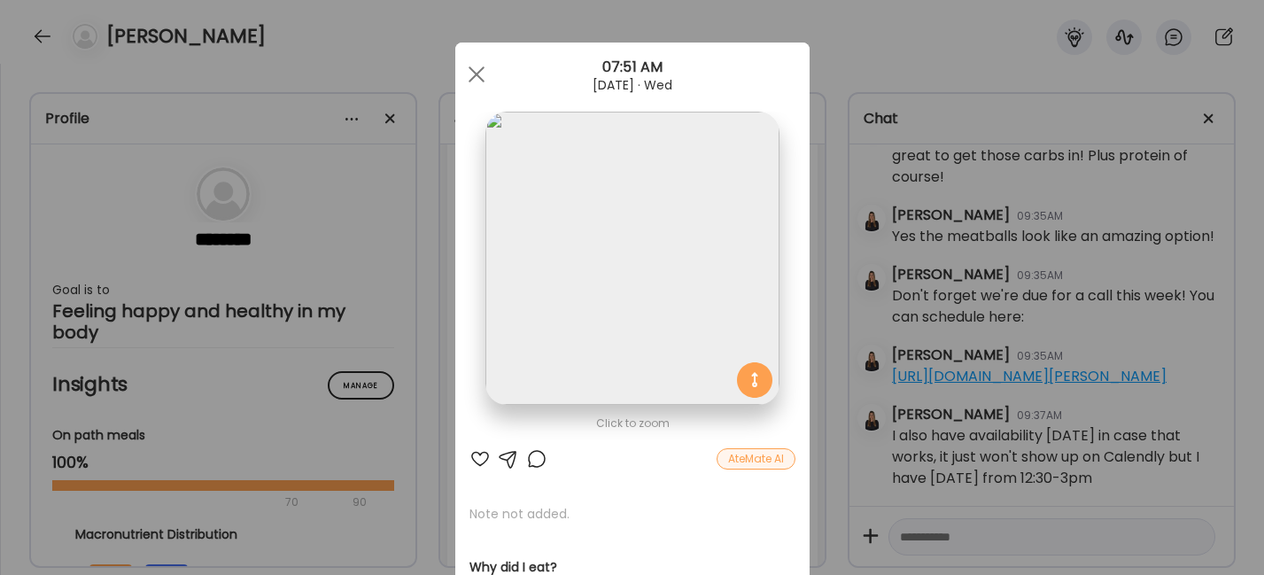
click at [471, 459] on div at bounding box center [479, 458] width 21 height 21
click at [472, 72] on div at bounding box center [476, 74] width 35 height 35
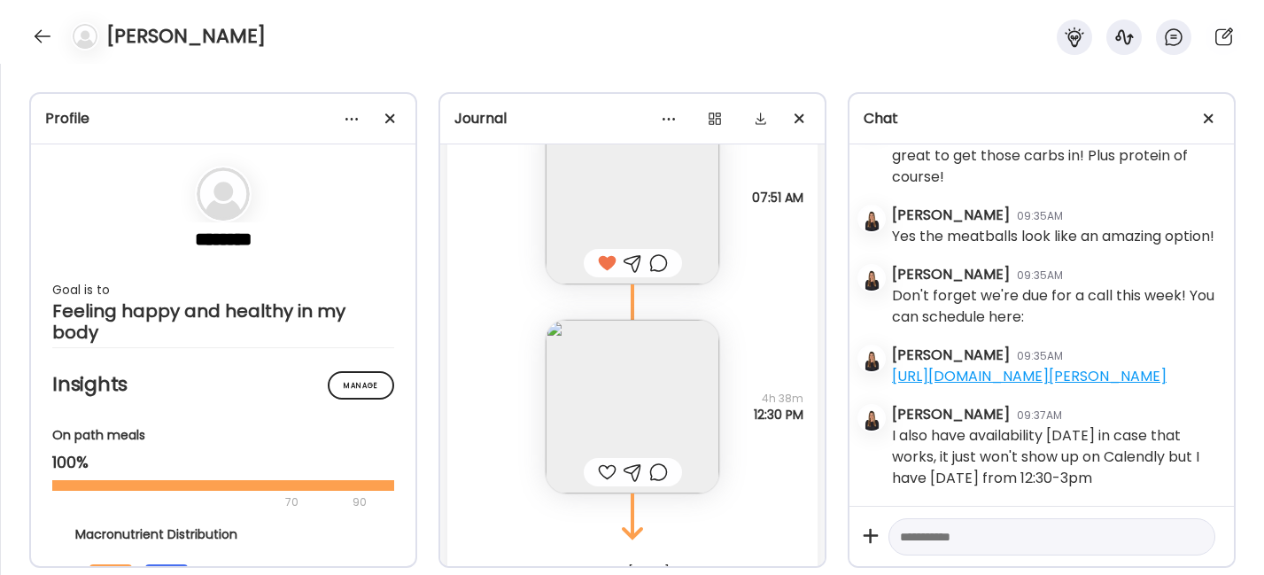
scroll to position [30947, 0]
click at [646, 431] on img at bounding box center [633, 405] width 174 height 174
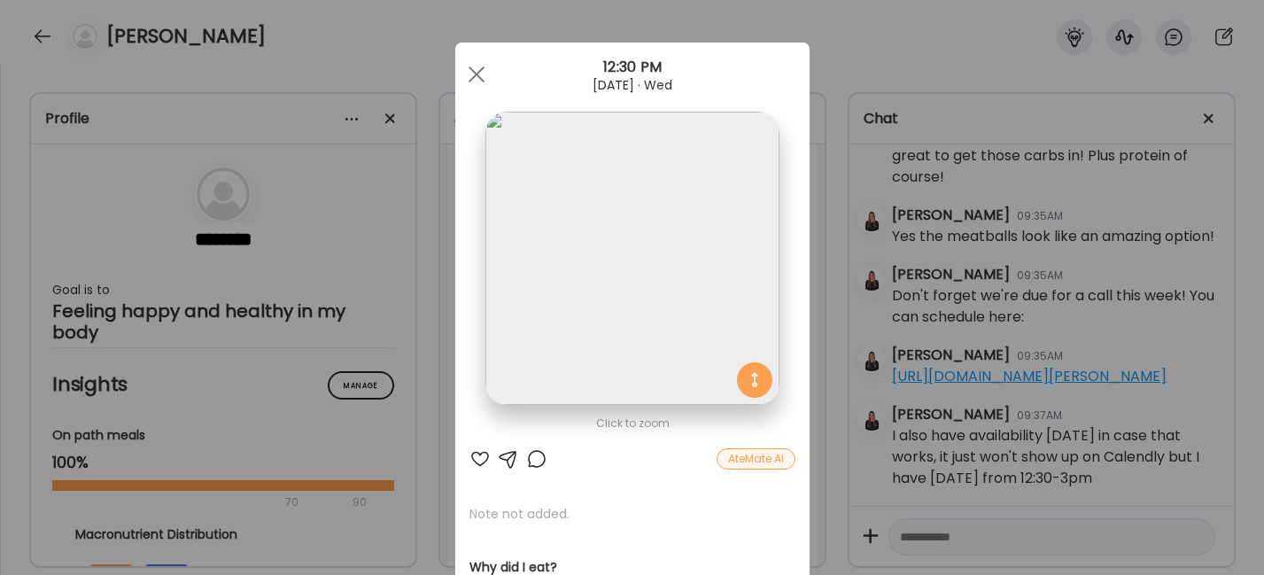
click at [471, 454] on div at bounding box center [479, 458] width 21 height 21
click at [468, 77] on span at bounding box center [476, 74] width 16 height 16
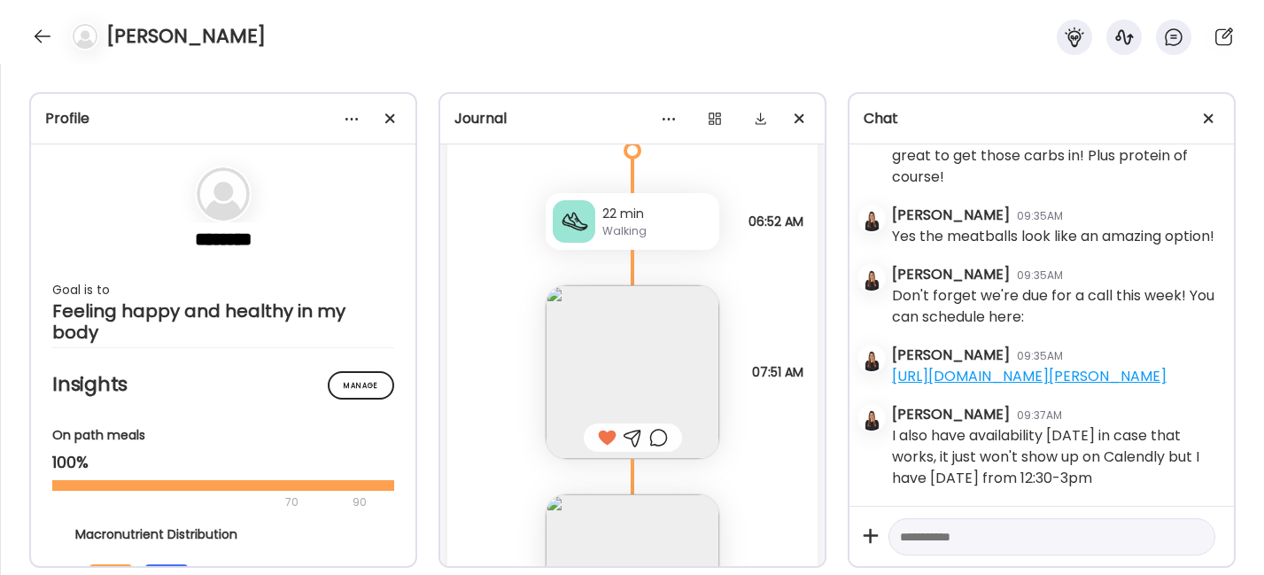
scroll to position [30662, 0]
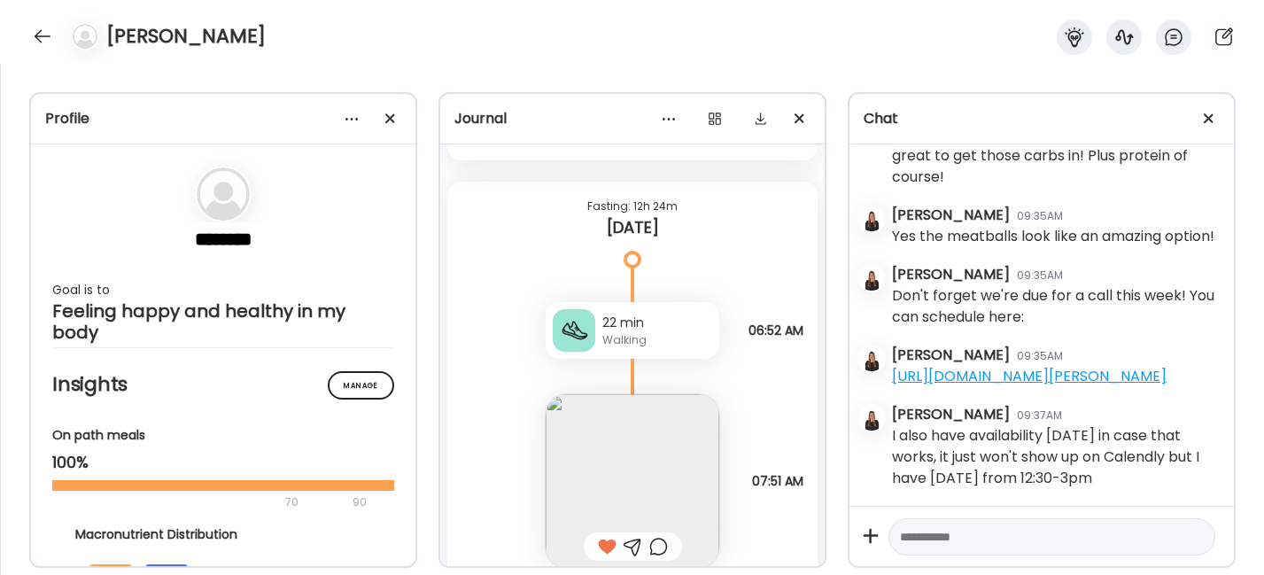
click at [627, 332] on div "22 min" at bounding box center [657, 323] width 110 height 19
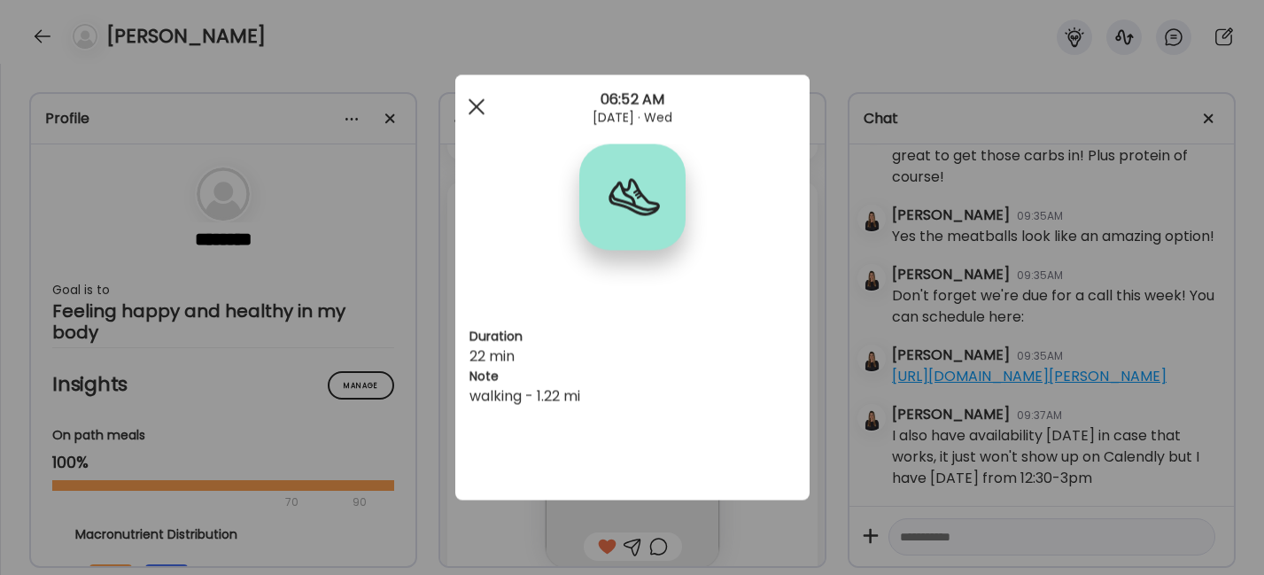
click at [468, 105] on div at bounding box center [476, 106] width 35 height 35
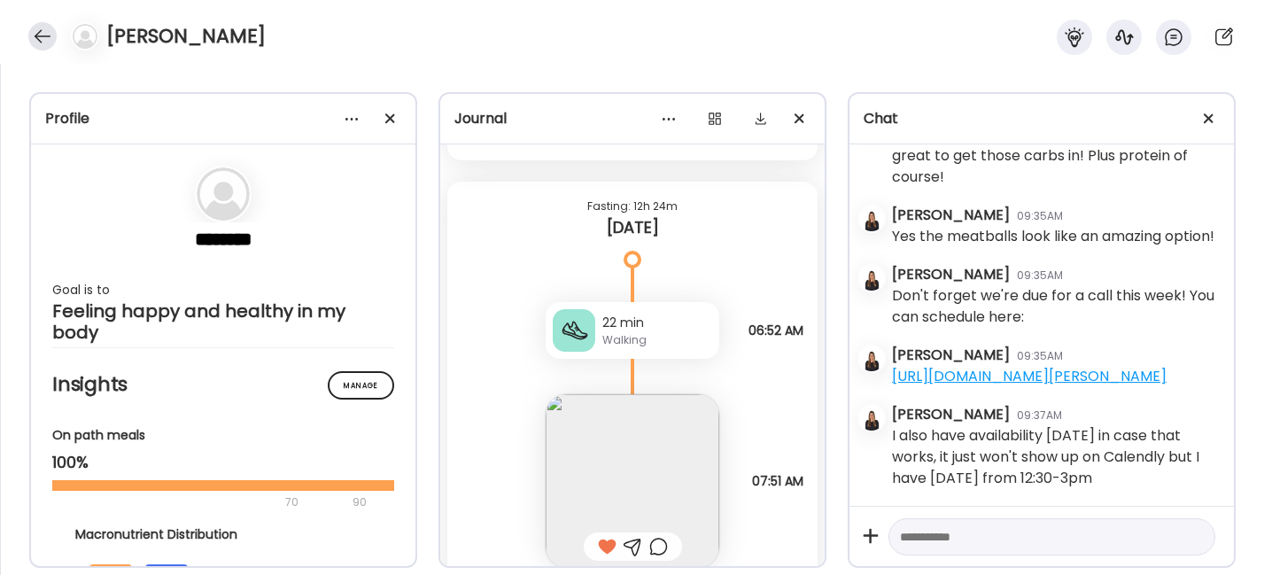
click at [50, 36] on div at bounding box center [42, 36] width 28 height 28
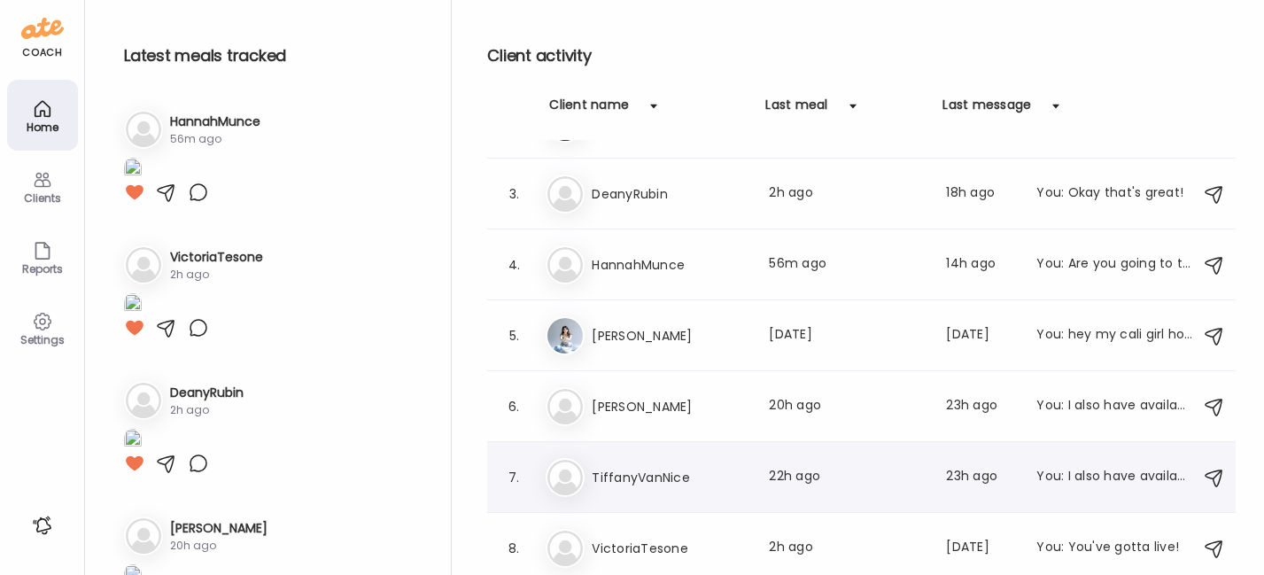
click at [696, 469] on h3 "TiffanyVanNice" at bounding box center [670, 477] width 156 height 21
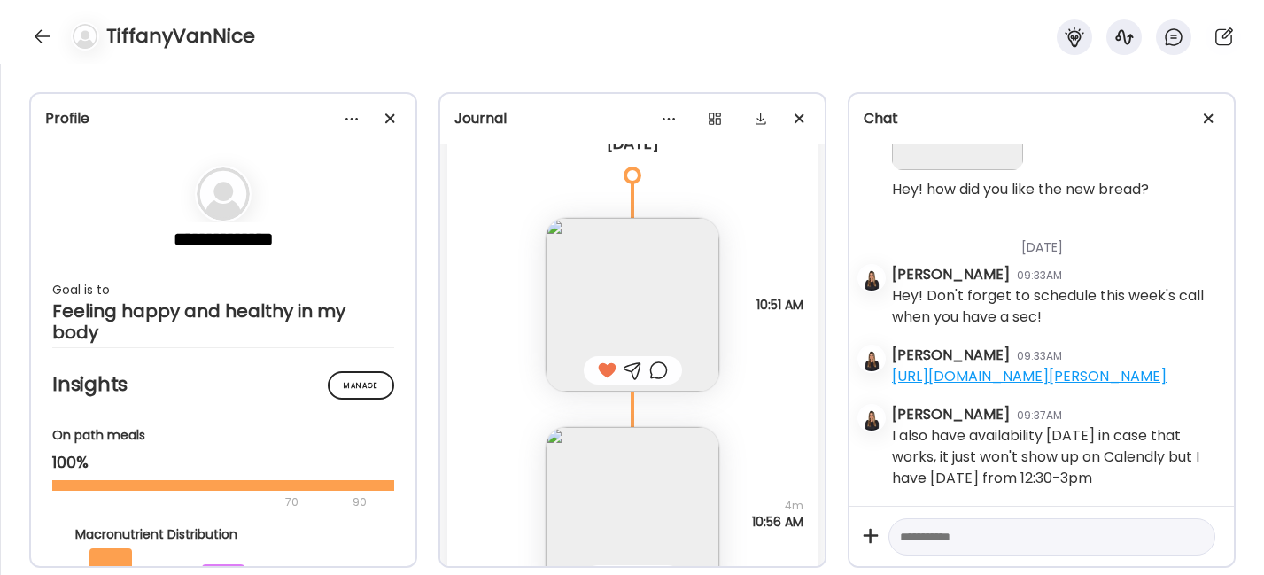
scroll to position [24077, 0]
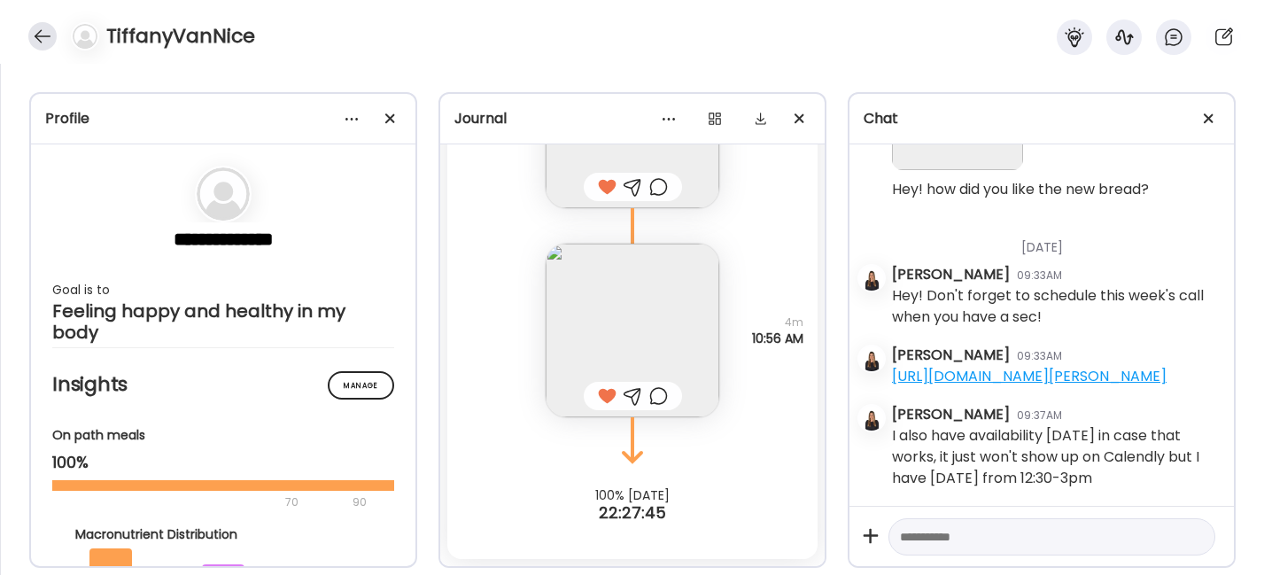
click at [43, 37] on div at bounding box center [42, 36] width 28 height 28
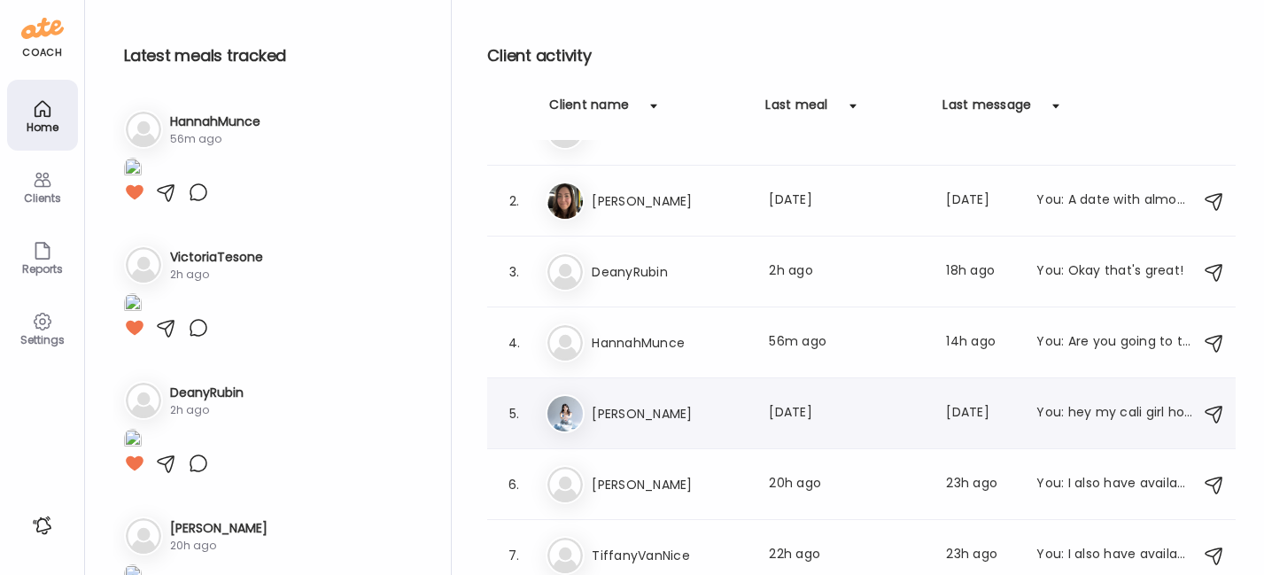
scroll to position [0, 0]
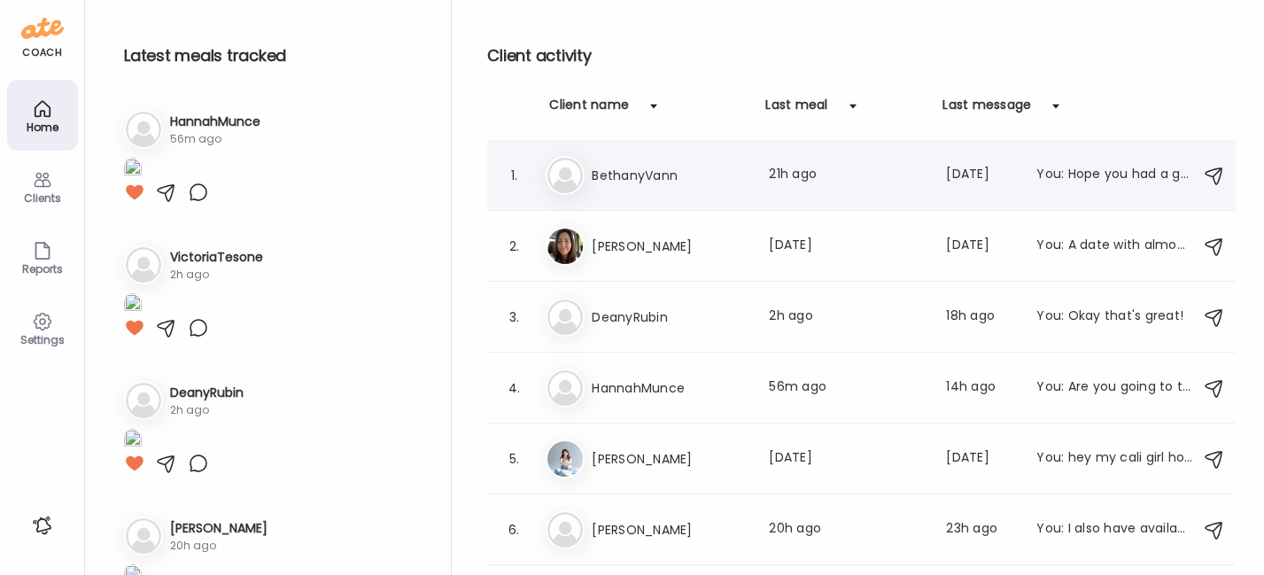
click at [635, 171] on h3 "BethanyVann" at bounding box center [670, 175] width 156 height 21
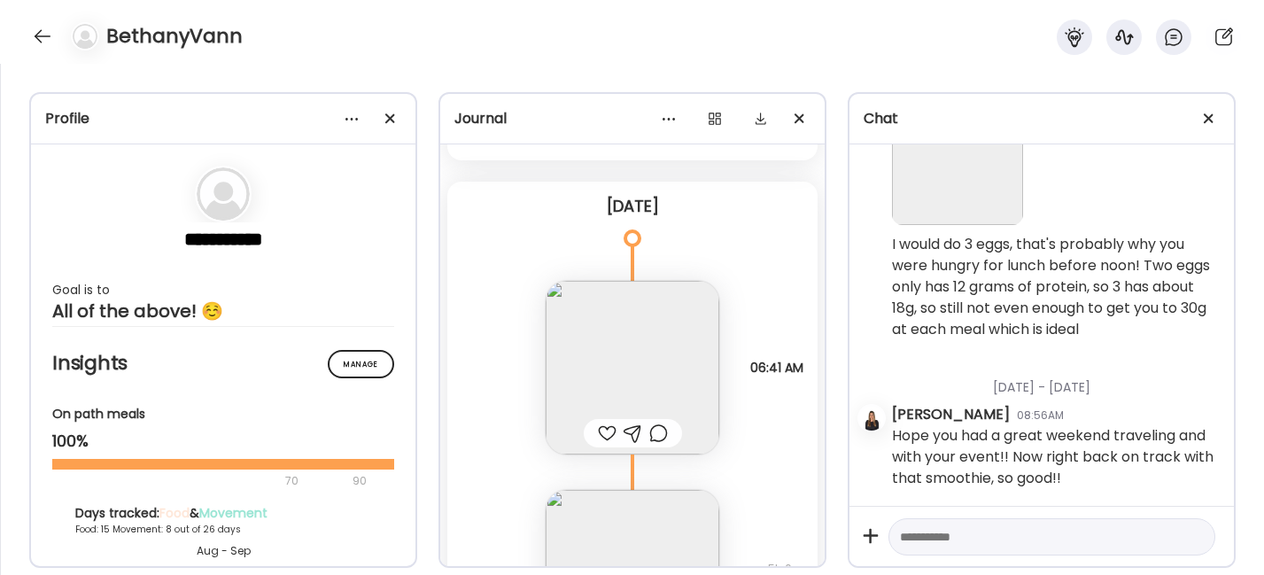
scroll to position [19615, 0]
click at [601, 430] on div at bounding box center [607, 432] width 19 height 21
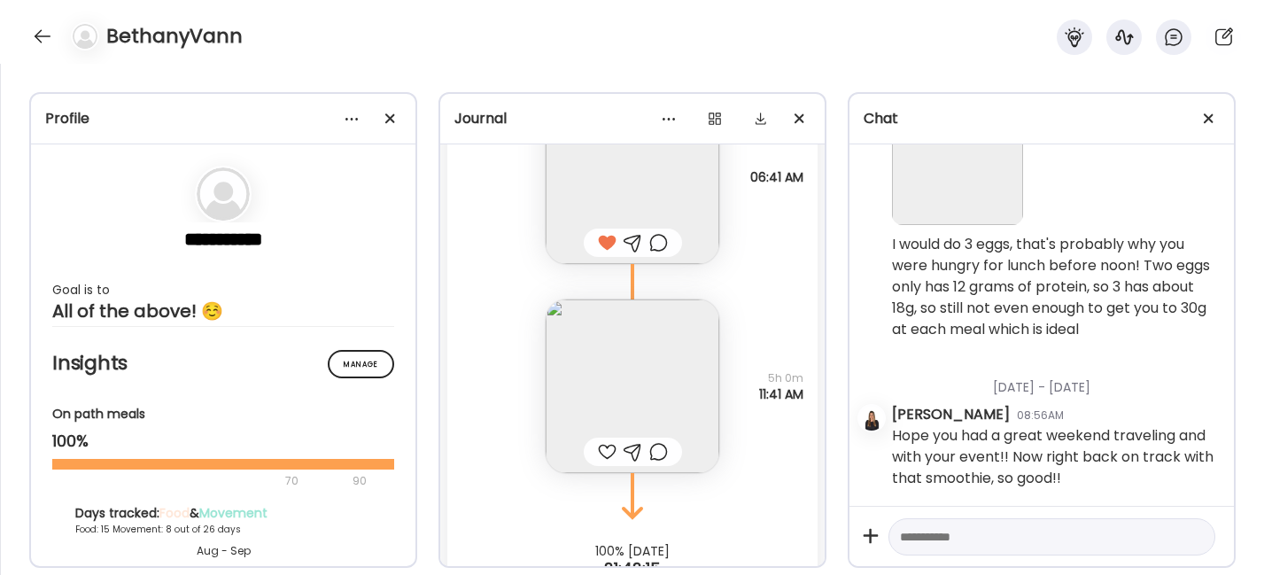
scroll to position [19808, 0]
click at [601, 450] on div at bounding box center [607, 448] width 19 height 21
click at [624, 445] on div at bounding box center [633, 448] width 19 height 21
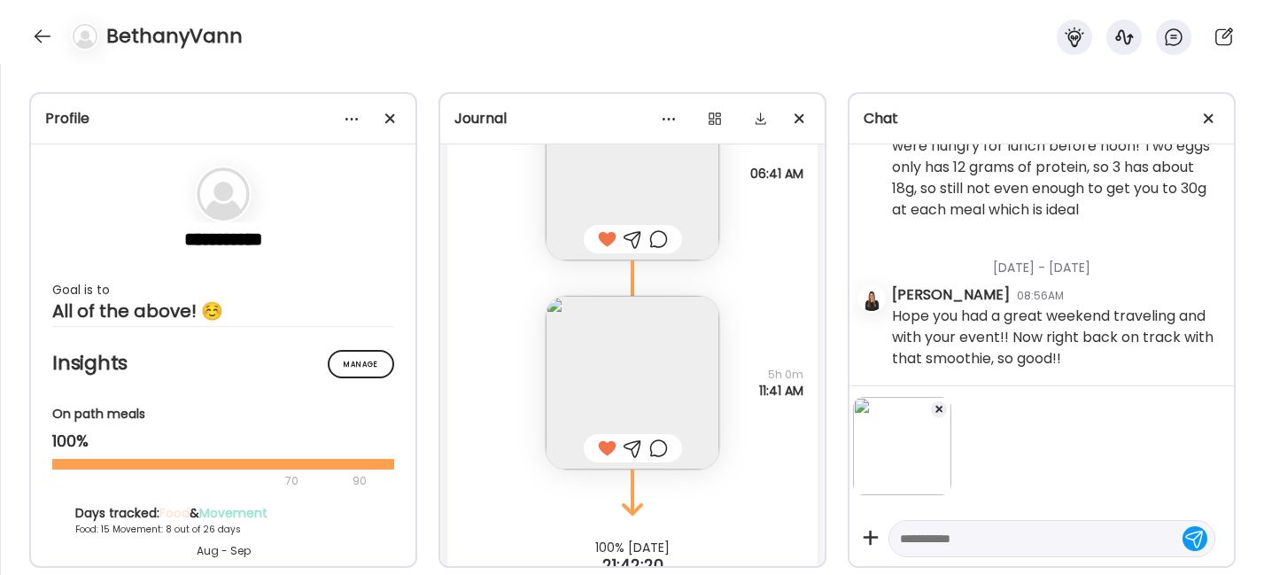
click at [989, 539] on textarea at bounding box center [1036, 538] width 272 height 21
type textarea "**********"
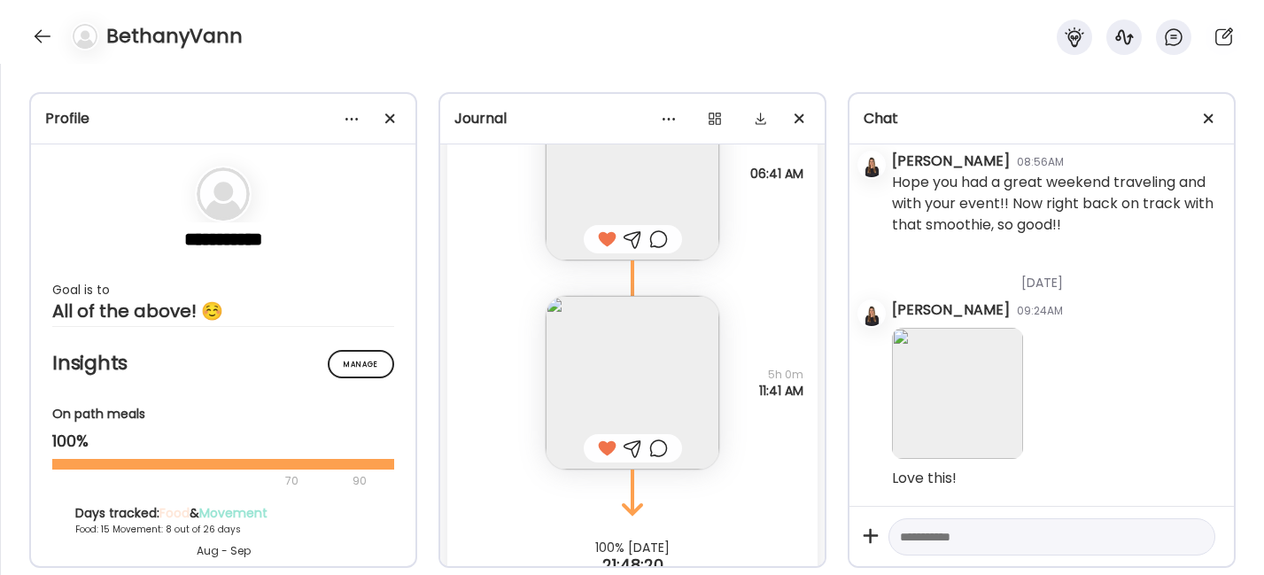
scroll to position [19860, 0]
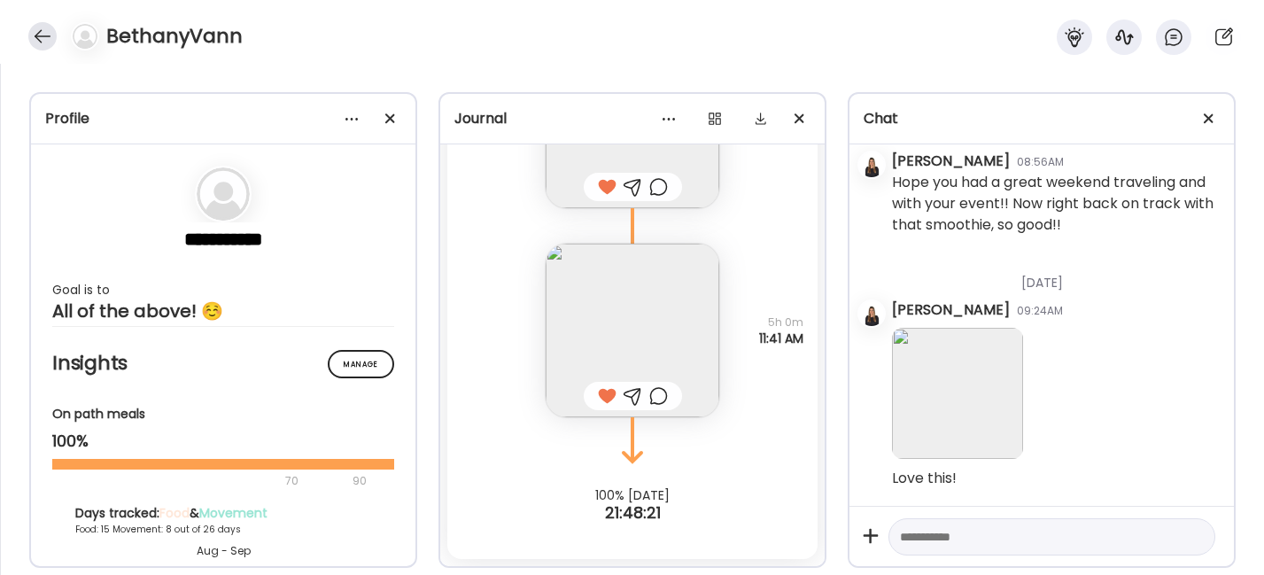
click at [44, 39] on div at bounding box center [42, 36] width 28 height 28
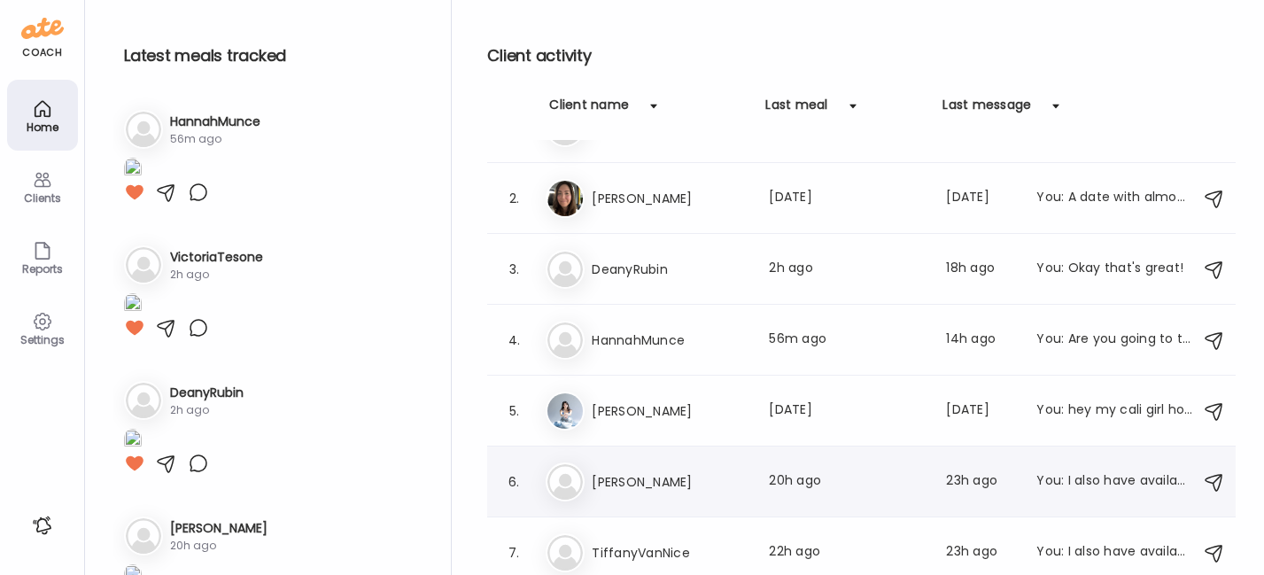
scroll to position [0, 0]
